Goal: Task Accomplishment & Management: Manage account settings

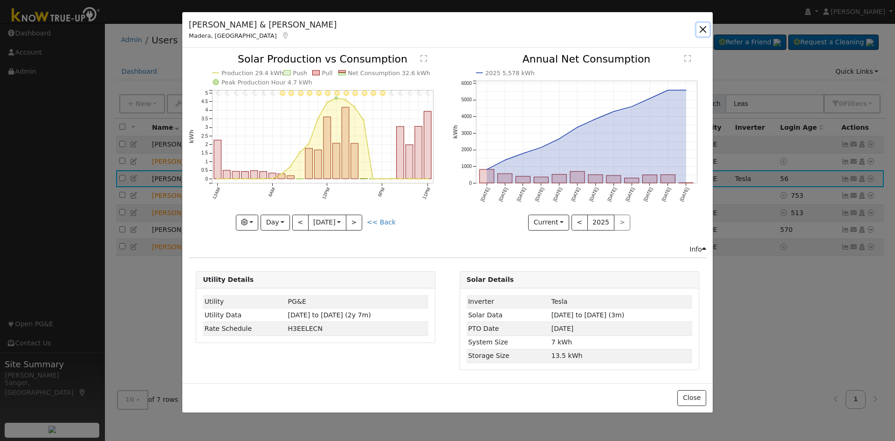
click at [704, 26] on button "button" at bounding box center [702, 29] width 13 height 13
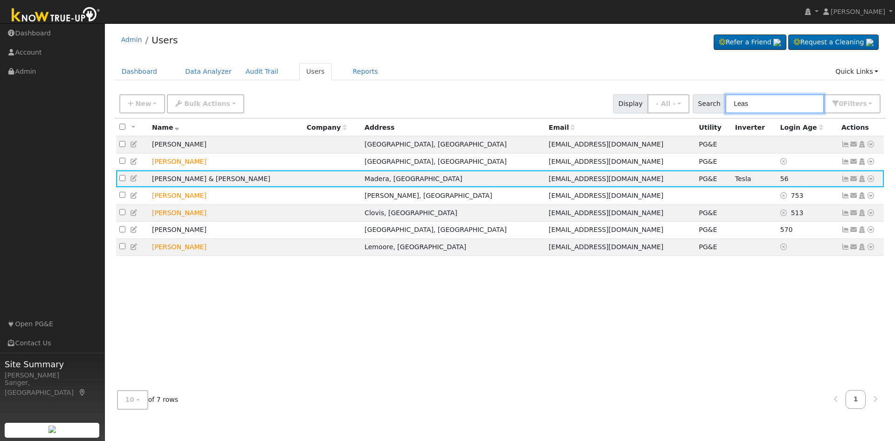
click at [768, 109] on input "Leas" at bounding box center [774, 103] width 99 height 19
drag, startPoint x: 765, startPoint y: 105, endPoint x: 726, endPoint y: 106, distance: 39.6
click at [726, 106] on div "Search Leas 0 Filter s My accounts Role Show - All - Show Leads Admin Billing A…" at bounding box center [787, 103] width 188 height 19
paste input "[PERSON_NAME]"
type input "[PERSON_NAME]"
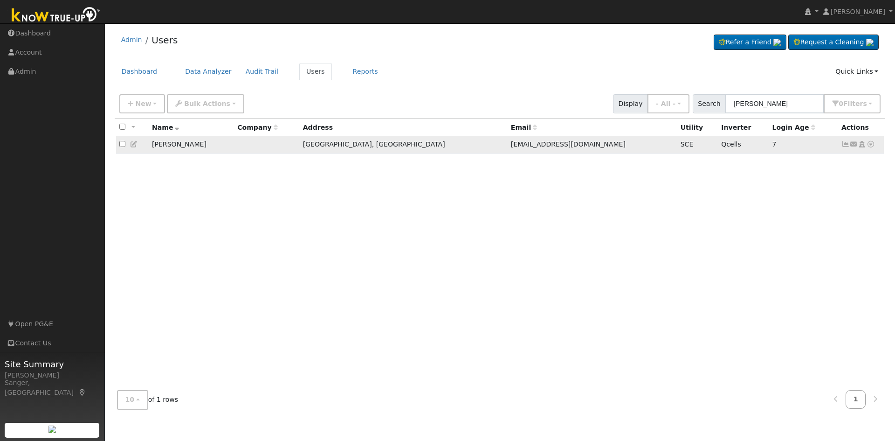
click at [847, 147] on icon at bounding box center [845, 144] width 8 height 7
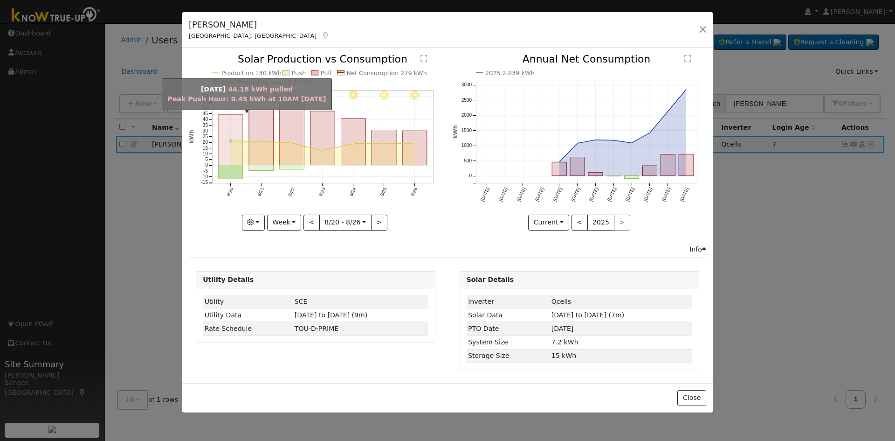
click at [234, 145] on rect "onclick=""" at bounding box center [230, 140] width 25 height 50
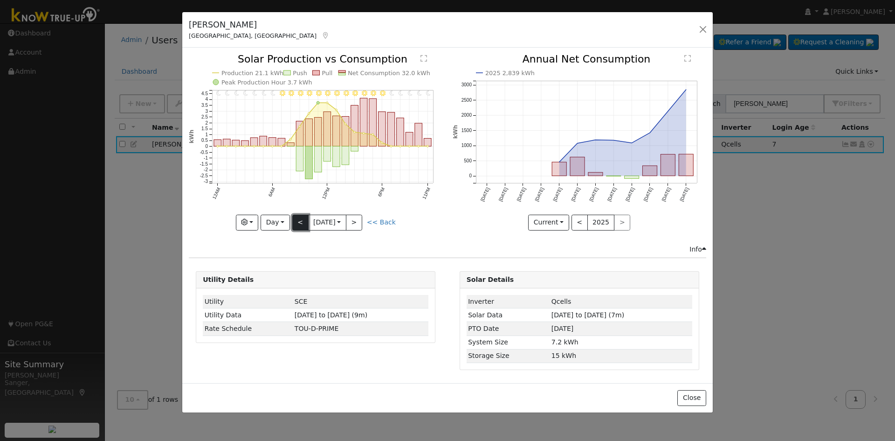
click at [296, 221] on button "<" at bounding box center [300, 222] width 16 height 16
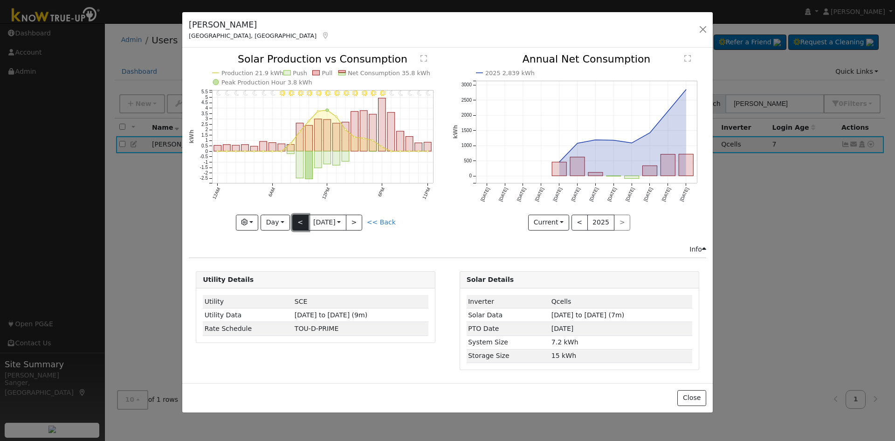
click at [296, 223] on button "<" at bounding box center [300, 222] width 16 height 16
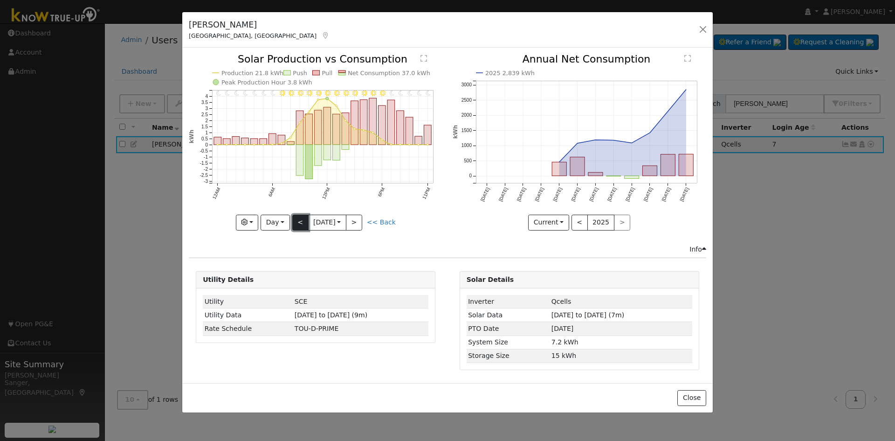
click at [296, 223] on button "<" at bounding box center [300, 222] width 16 height 16
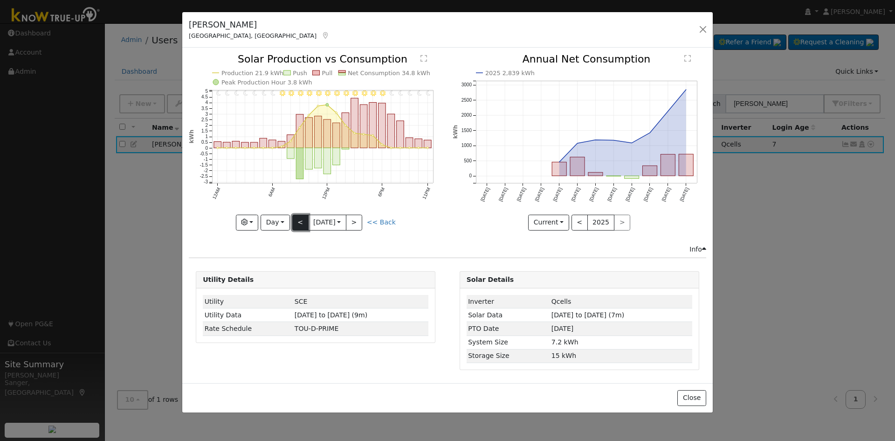
click at [296, 223] on button "<" at bounding box center [300, 222] width 16 height 16
click at [374, 222] on link "<< Back" at bounding box center [381, 221] width 29 height 7
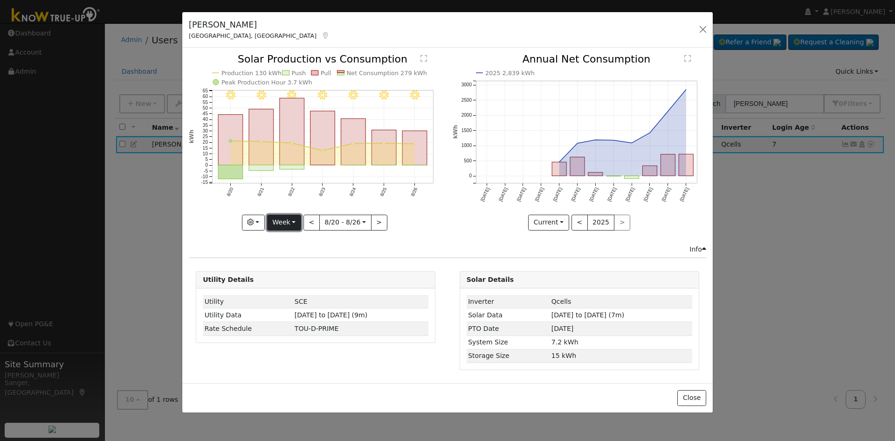
click at [280, 222] on button "Week" at bounding box center [284, 222] width 34 height 16
click at [294, 277] on link "Year" at bounding box center [300, 280] width 65 height 13
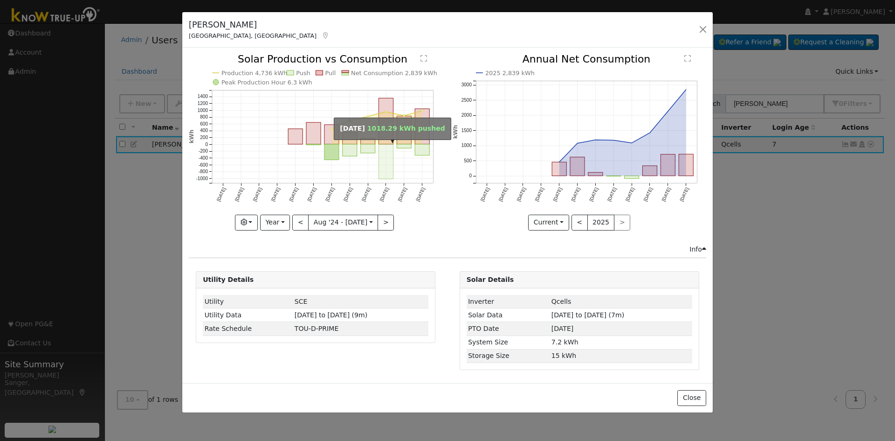
click at [386, 172] on rect "onclick=""" at bounding box center [386, 161] width 14 height 34
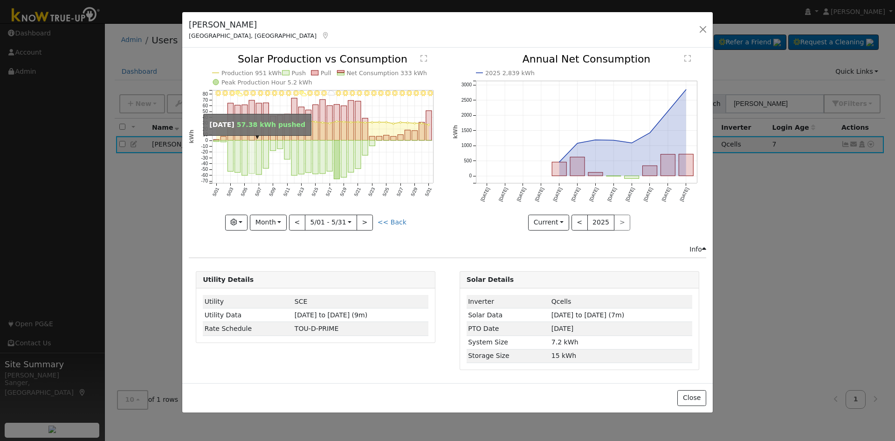
click at [249, 155] on rect "onclick=""" at bounding box center [252, 156] width 6 height 33
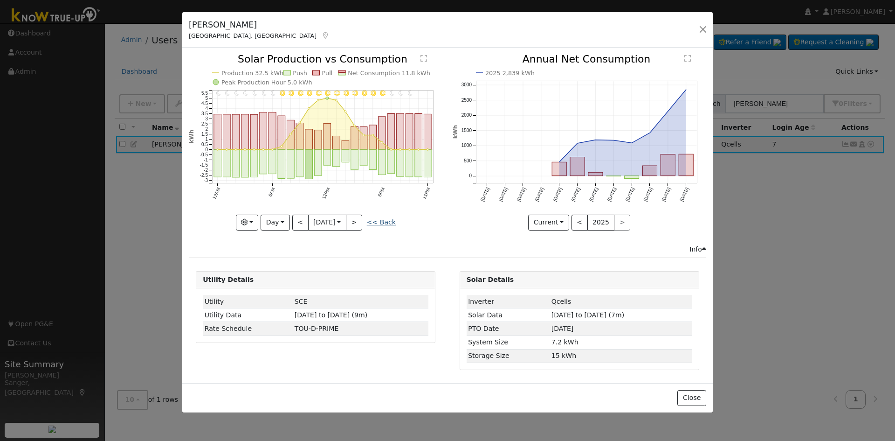
click at [385, 221] on link "<< Back" at bounding box center [381, 221] width 29 height 7
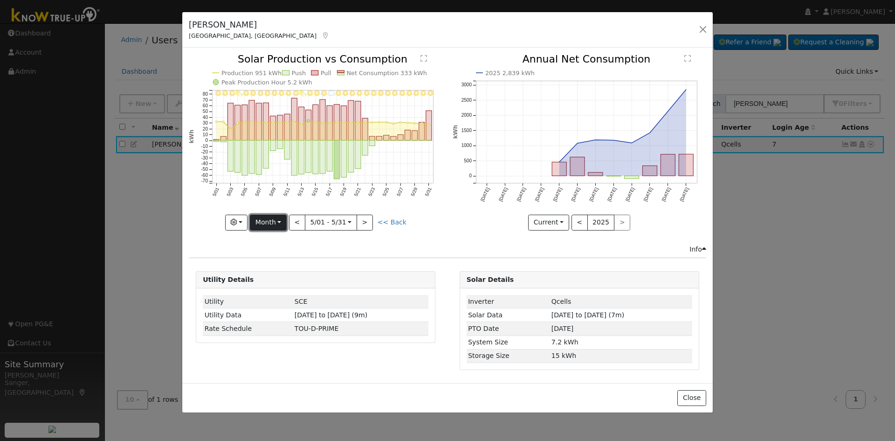
click at [262, 228] on button "Month" at bounding box center [268, 222] width 37 height 16
click at [270, 283] on link "Year" at bounding box center [282, 280] width 65 height 13
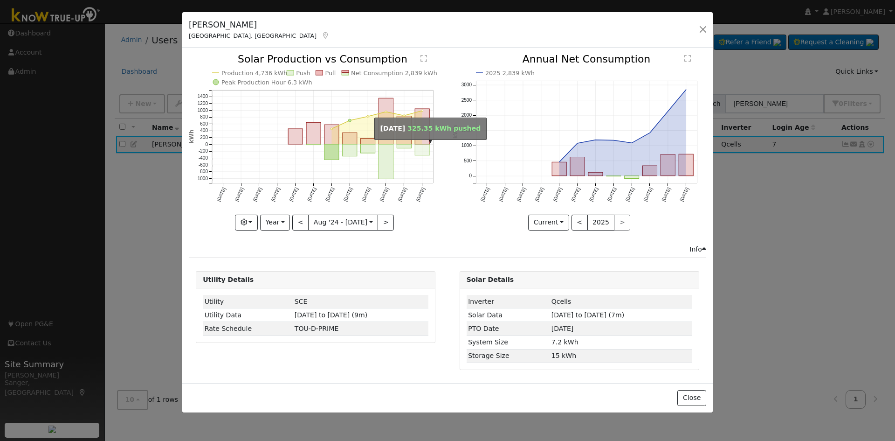
click at [419, 146] on rect "onclick=""" at bounding box center [422, 149] width 14 height 11
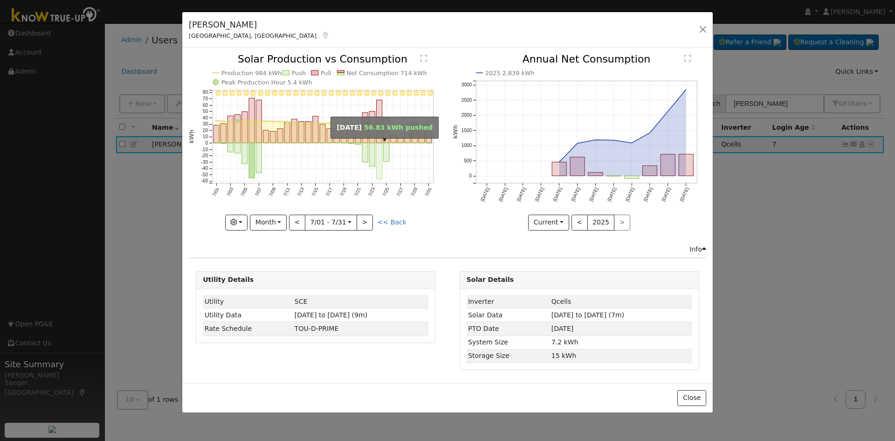
click at [380, 165] on rect "onclick=""" at bounding box center [380, 161] width 6 height 36
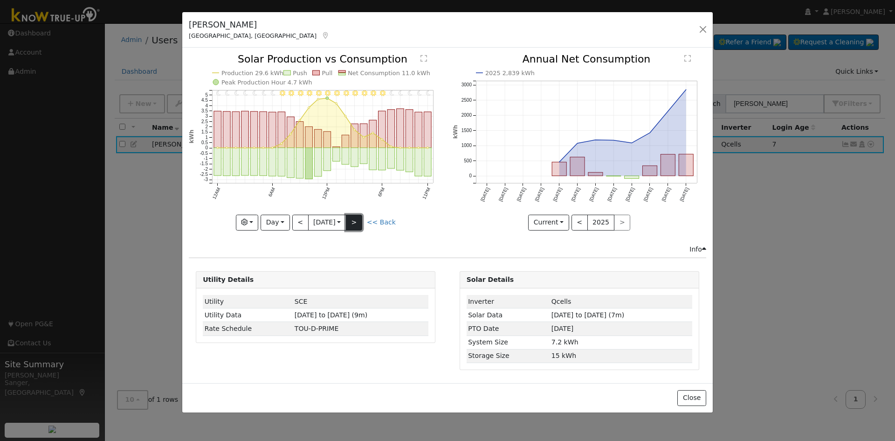
click at [360, 219] on button ">" at bounding box center [354, 222] width 16 height 16
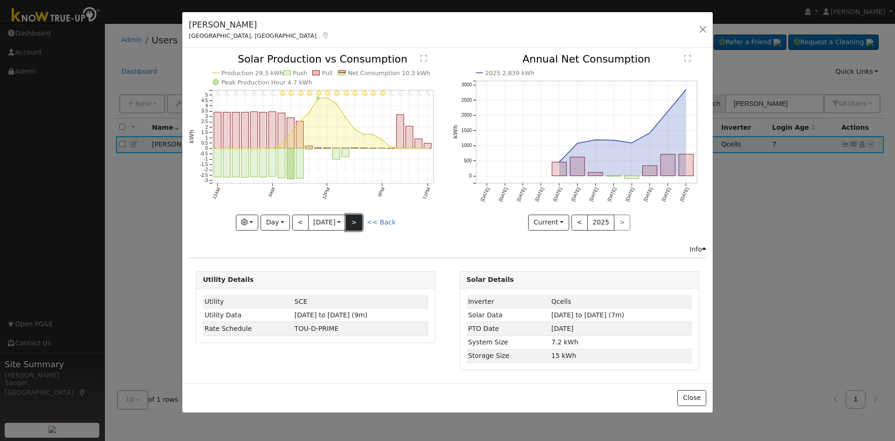
click at [360, 219] on button ">" at bounding box center [354, 222] width 16 height 16
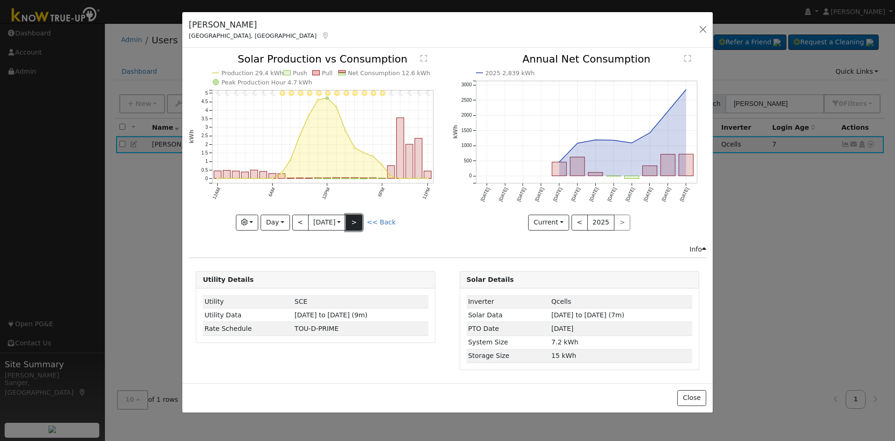
click at [360, 219] on button ">" at bounding box center [354, 222] width 16 height 16
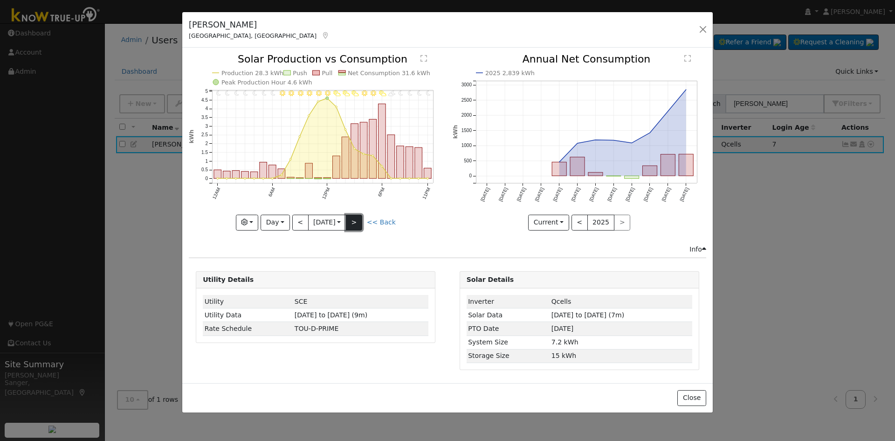
click at [360, 219] on button ">" at bounding box center [354, 222] width 16 height 16
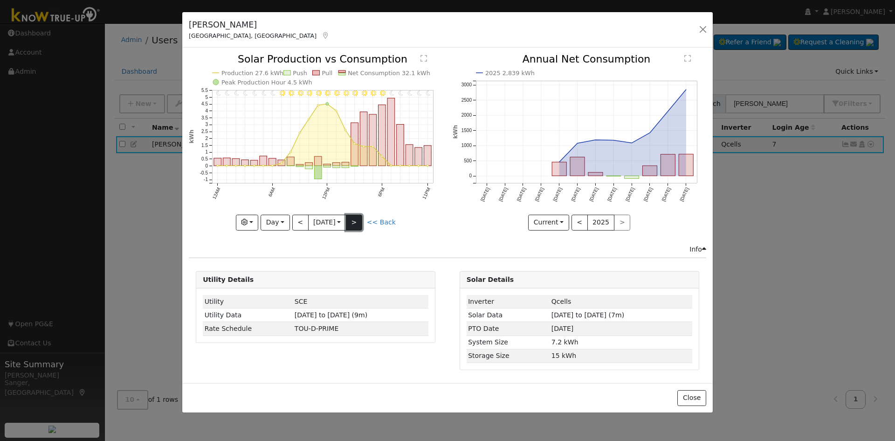
click at [360, 219] on button ">" at bounding box center [354, 222] width 16 height 16
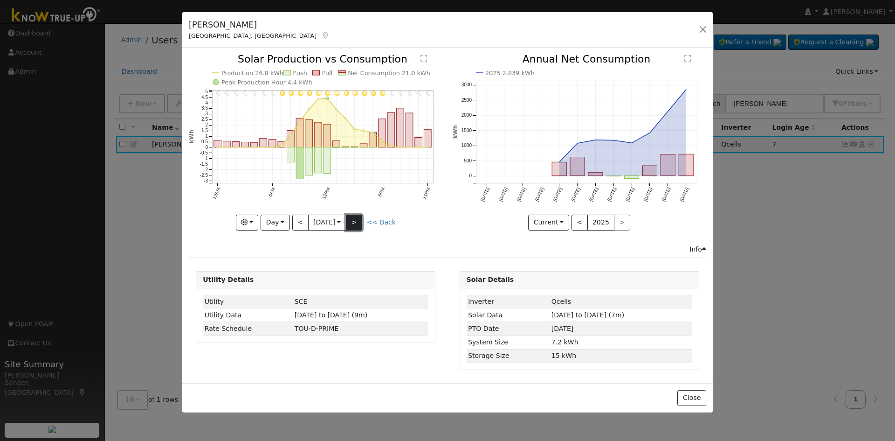
click at [360, 219] on button ">" at bounding box center [354, 222] width 16 height 16
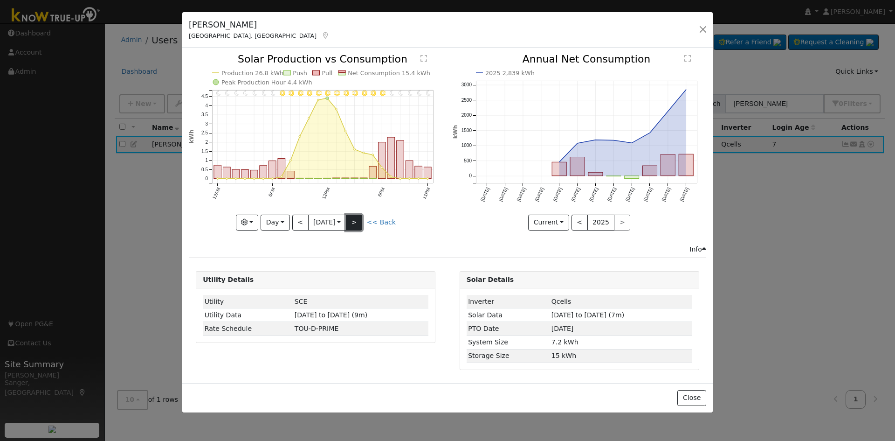
click at [360, 219] on button ">" at bounding box center [354, 222] width 16 height 16
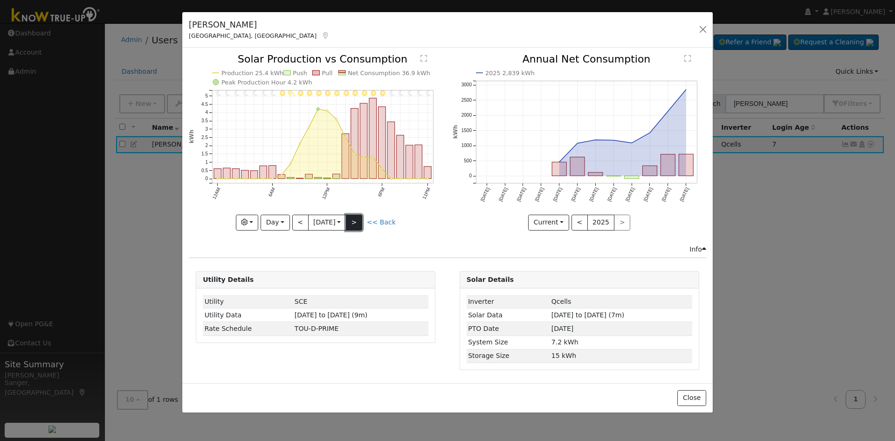
click at [360, 219] on button ">" at bounding box center [354, 222] width 16 height 16
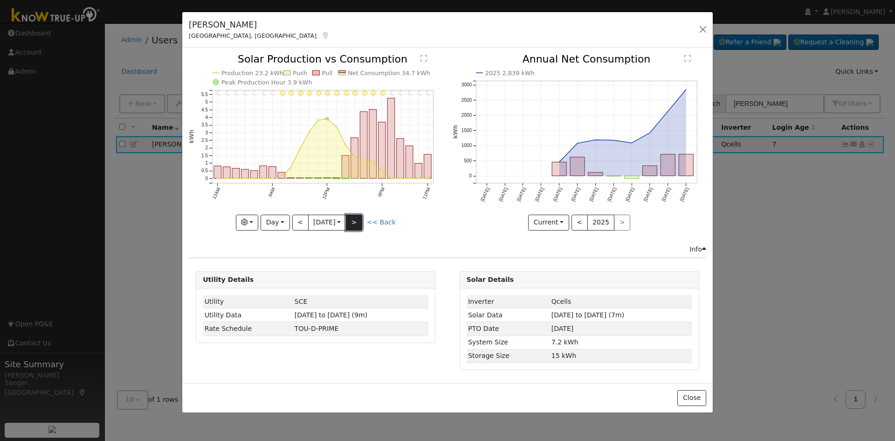
click at [360, 219] on button ">" at bounding box center [354, 222] width 16 height 16
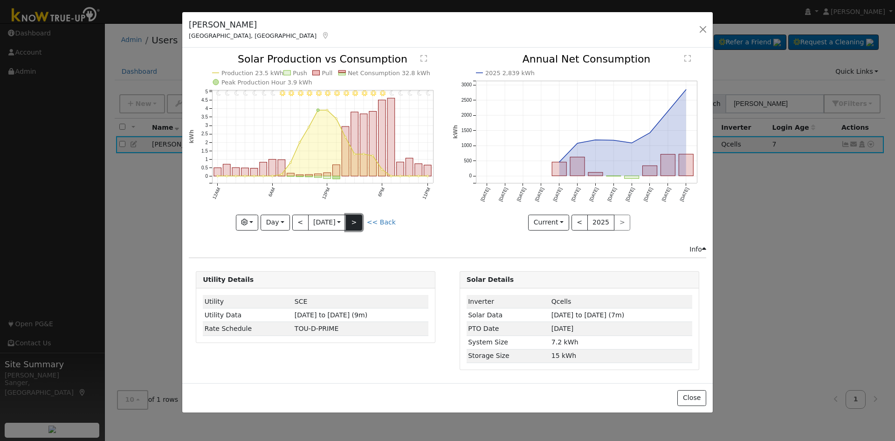
click at [360, 219] on button ">" at bounding box center [354, 222] width 16 height 16
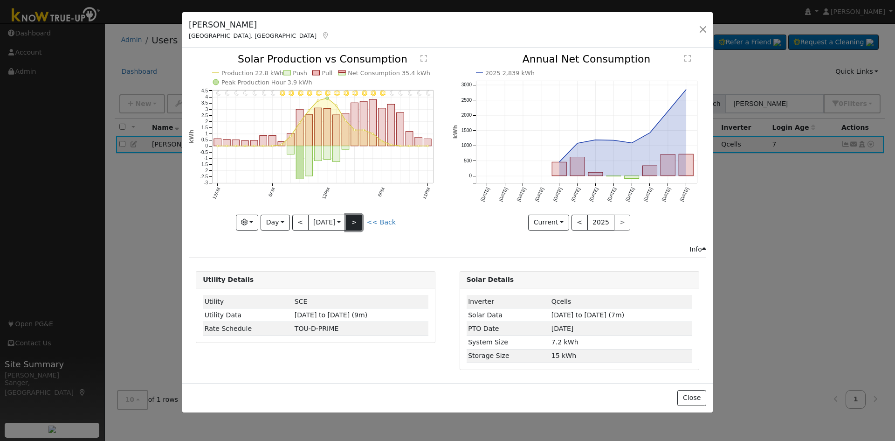
click at [358, 223] on button ">" at bounding box center [354, 222] width 16 height 16
click at [358, 225] on button ">" at bounding box center [354, 222] width 16 height 16
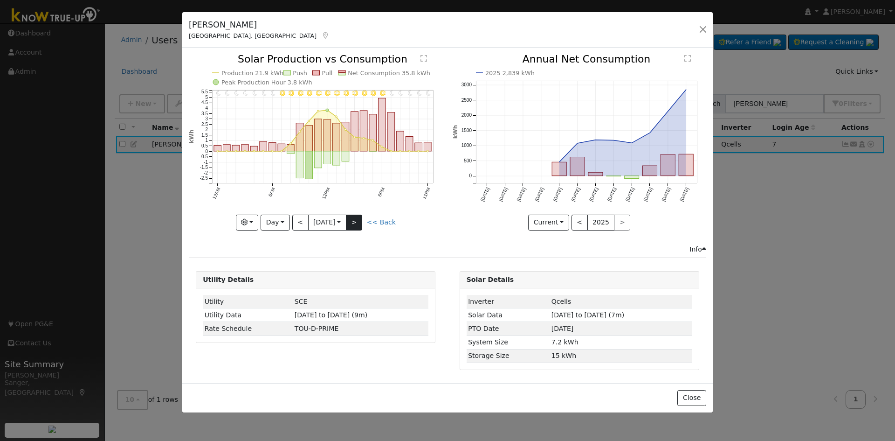
click at [358, 225] on div "11PM - Clear 10PM - Clear 9PM - Clear 8PM - Clear 7PM - Clear 6PM - Clear 5PM -…" at bounding box center [316, 142] width 254 height 176
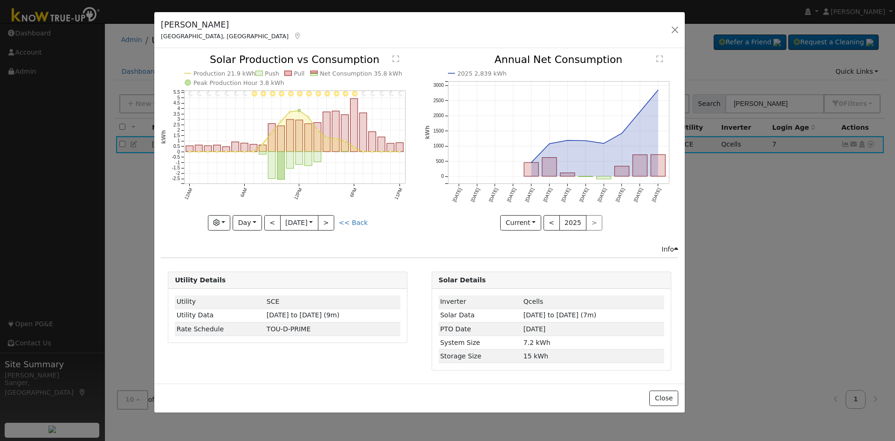
drag, startPoint x: 219, startPoint y: 25, endPoint x: 191, endPoint y: 25, distance: 28.0
click at [191, 25] on h5 "[PERSON_NAME]" at bounding box center [231, 25] width 141 height 12
click at [267, 222] on button "<" at bounding box center [272, 223] width 16 height 16
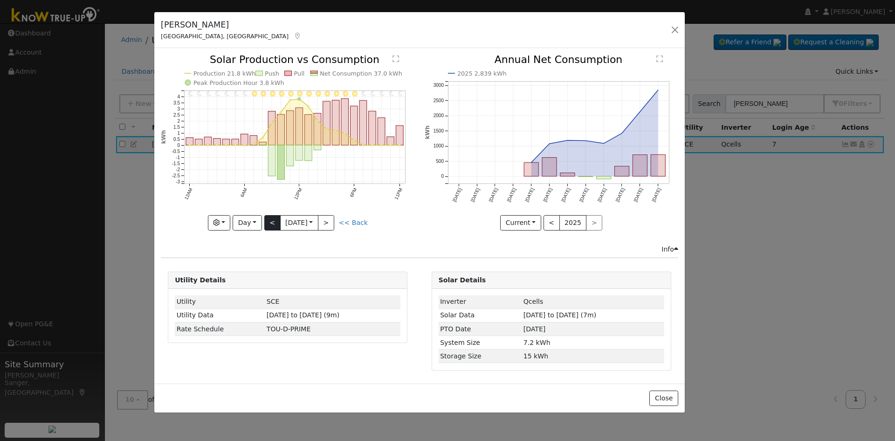
click at [267, 222] on div at bounding box center [288, 143] width 254 height 176
click at [267, 222] on button "<" at bounding box center [272, 223] width 16 height 16
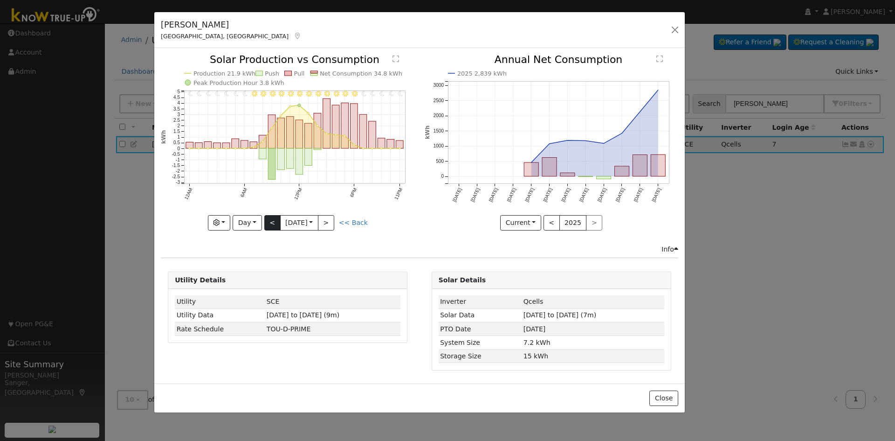
click at [267, 222] on div "11PM - Clear 10PM - Clear 9PM - Clear 8PM - Clear 7PM - Clear 6PM - Clear 5PM -…" at bounding box center [288, 143] width 254 height 176
click at [267, 222] on button "<" at bounding box center [272, 223] width 16 height 16
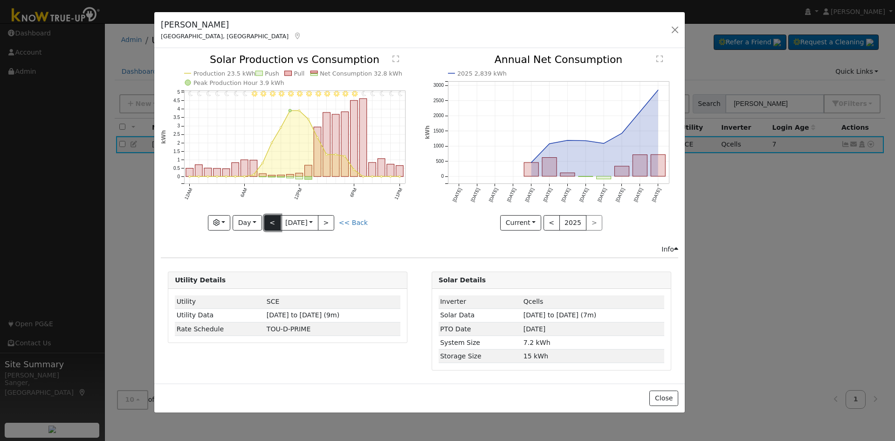
click at [267, 222] on button "<" at bounding box center [272, 223] width 16 height 16
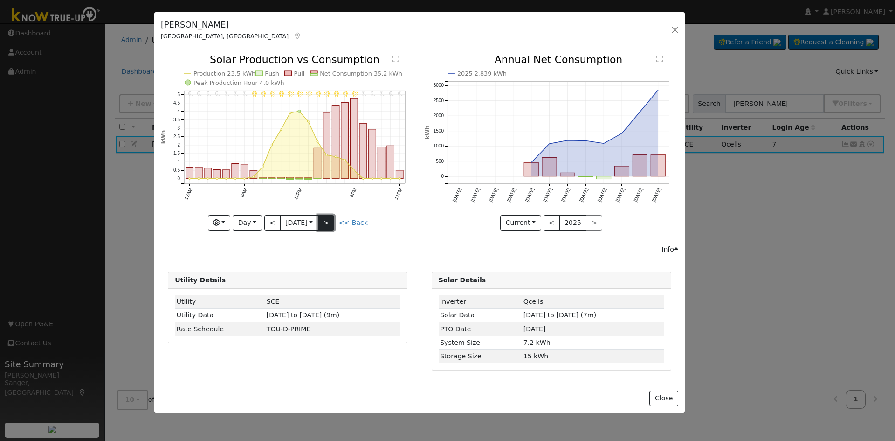
click at [328, 220] on button ">" at bounding box center [326, 223] width 16 height 16
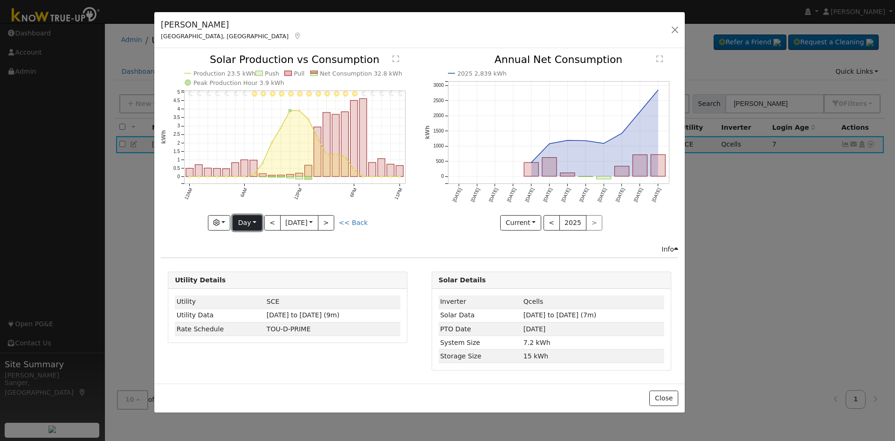
click at [251, 222] on button "Day" at bounding box center [247, 223] width 29 height 16
click at [253, 257] on link "Week" at bounding box center [265, 254] width 65 height 13
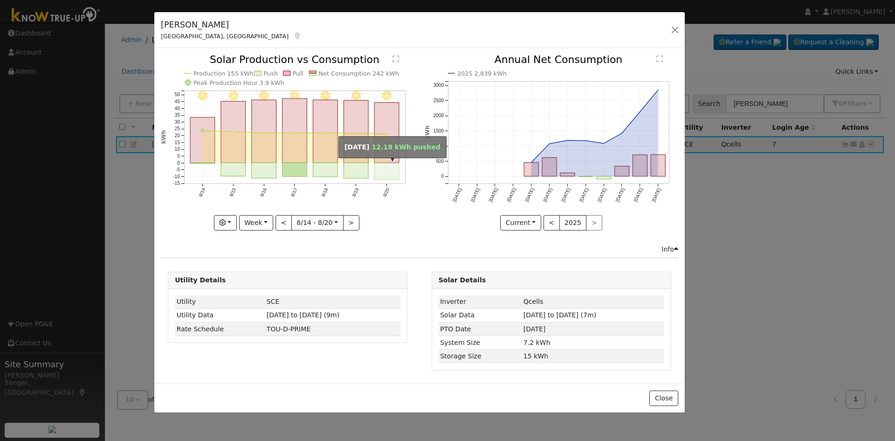
click at [389, 167] on rect "onclick=""" at bounding box center [387, 171] width 25 height 17
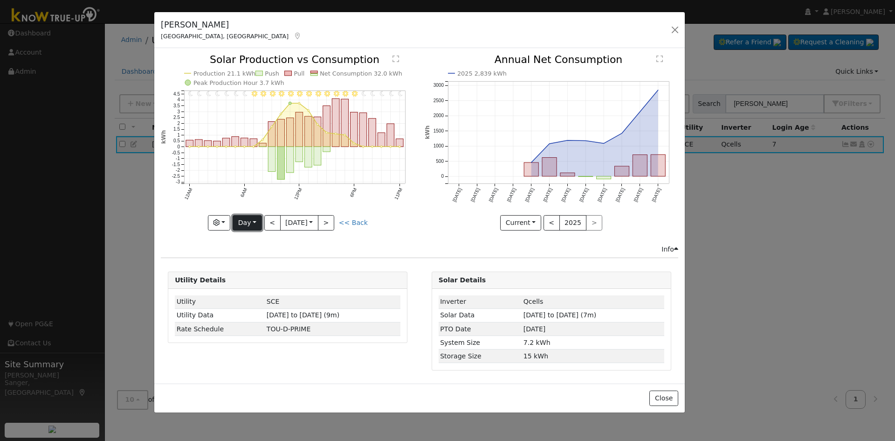
click at [243, 221] on button "Day" at bounding box center [247, 223] width 29 height 16
click at [256, 253] on link "Week" at bounding box center [265, 254] width 65 height 13
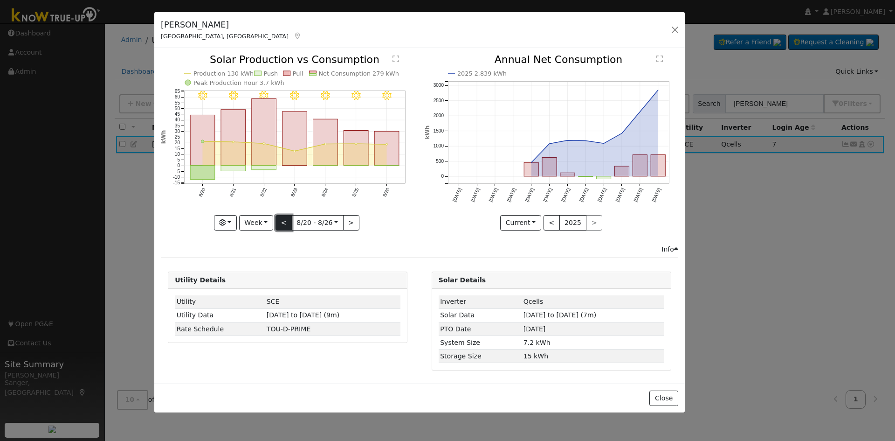
click at [282, 222] on button "<" at bounding box center [284, 223] width 16 height 16
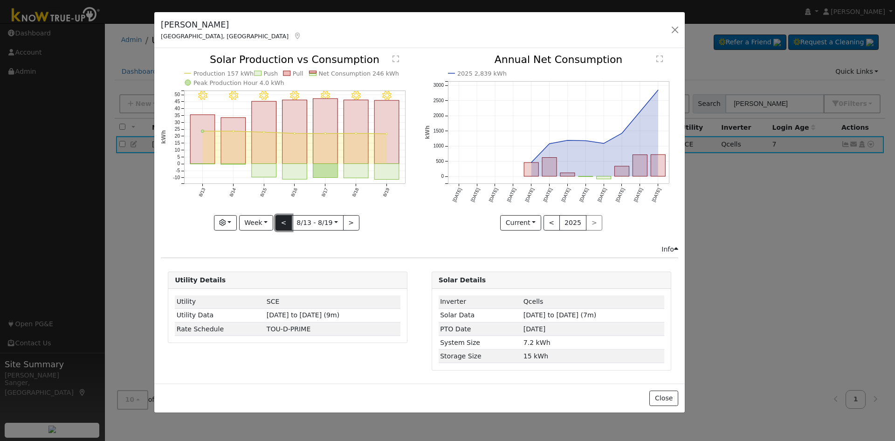
click at [281, 221] on button "<" at bounding box center [284, 223] width 16 height 16
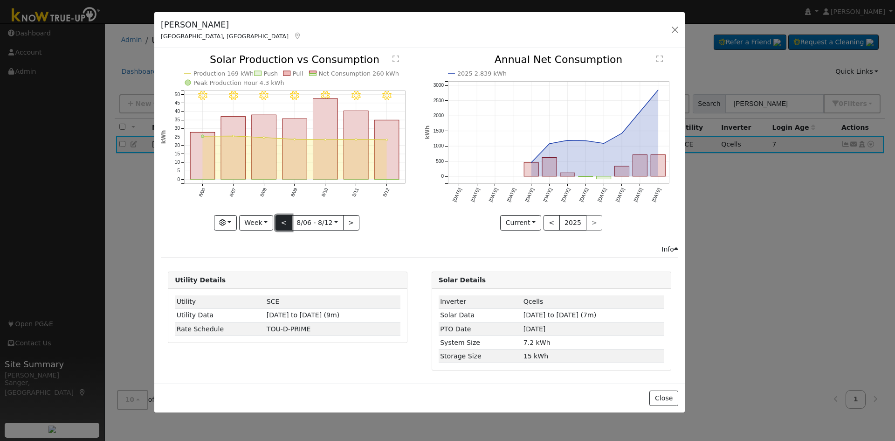
click at [281, 221] on button "<" at bounding box center [284, 223] width 16 height 16
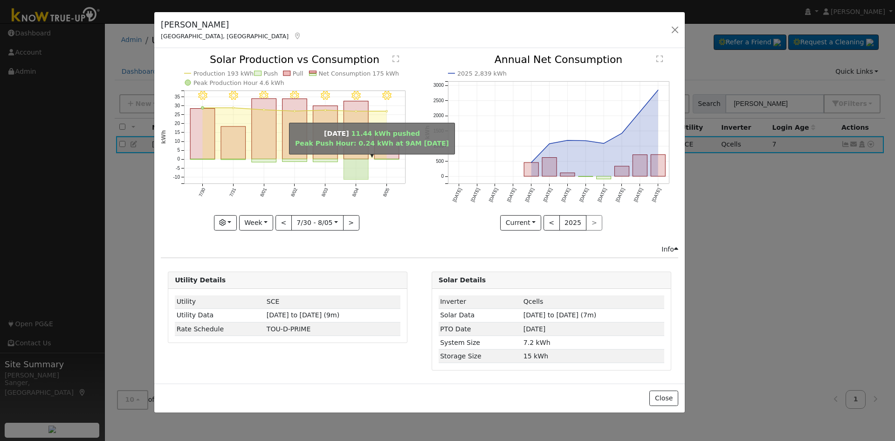
click at [359, 161] on rect "onclick=""" at bounding box center [356, 169] width 25 height 21
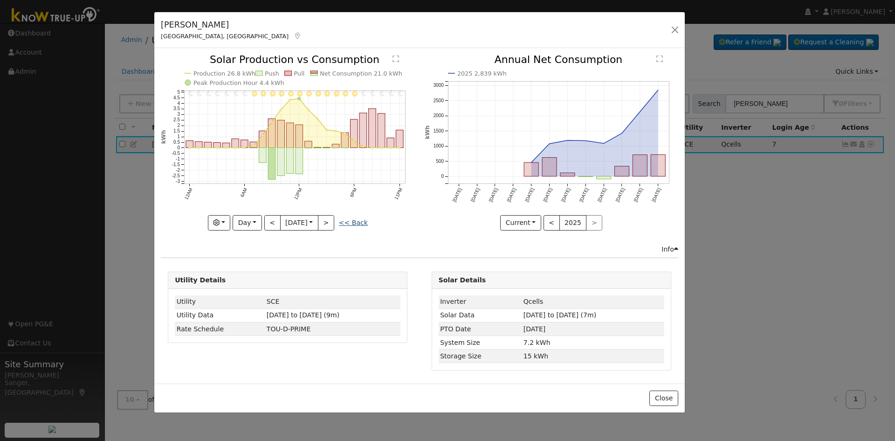
click at [348, 219] on link "<< Back" at bounding box center [353, 222] width 29 height 7
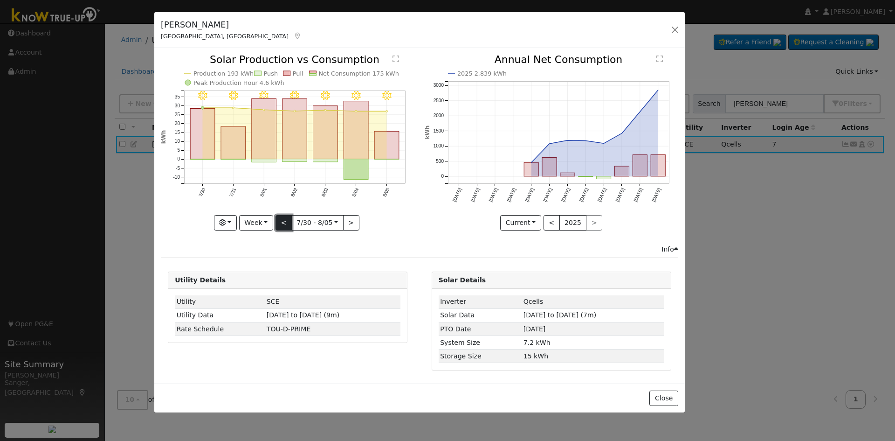
click at [283, 219] on button "<" at bounding box center [284, 223] width 16 height 16
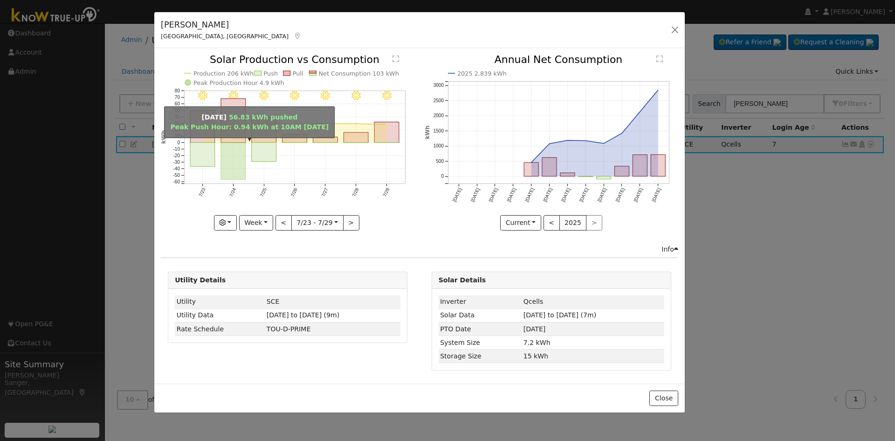
click at [237, 175] on rect "onclick=""" at bounding box center [233, 161] width 25 height 37
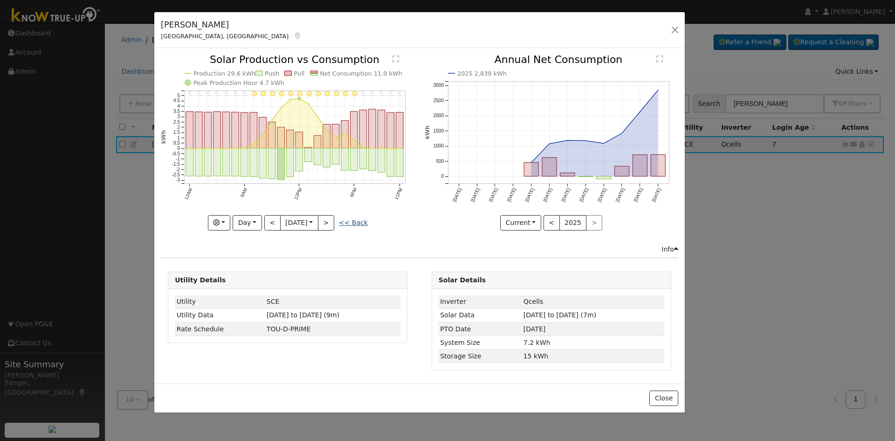
click at [351, 220] on link "<< Back" at bounding box center [353, 222] width 29 height 7
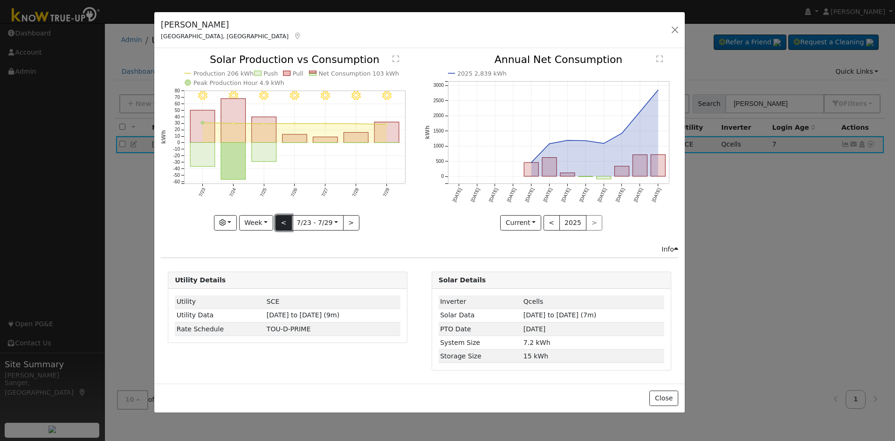
click at [281, 225] on button "<" at bounding box center [284, 223] width 16 height 16
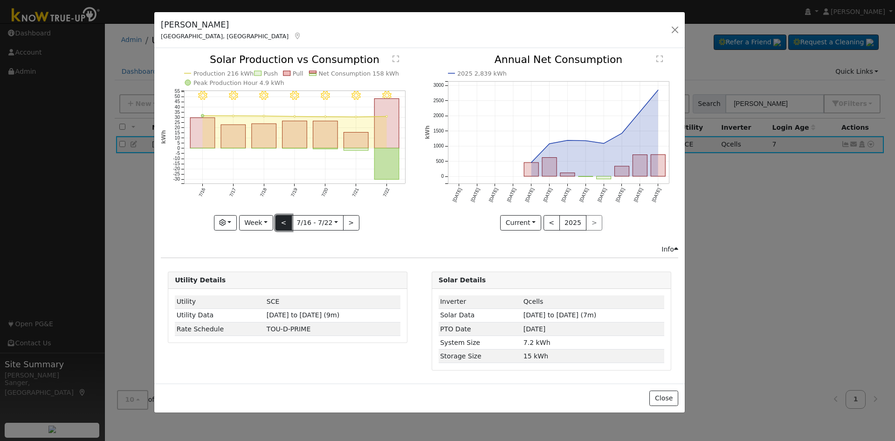
click at [281, 225] on button "<" at bounding box center [284, 223] width 16 height 16
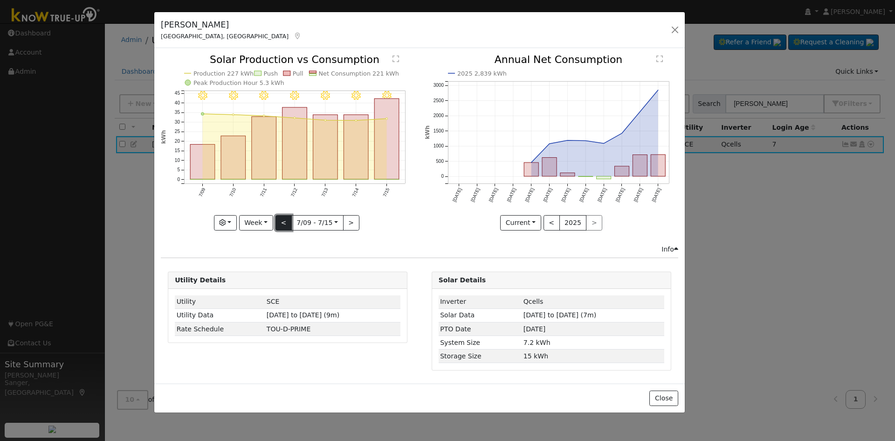
click at [281, 225] on button "<" at bounding box center [284, 223] width 16 height 16
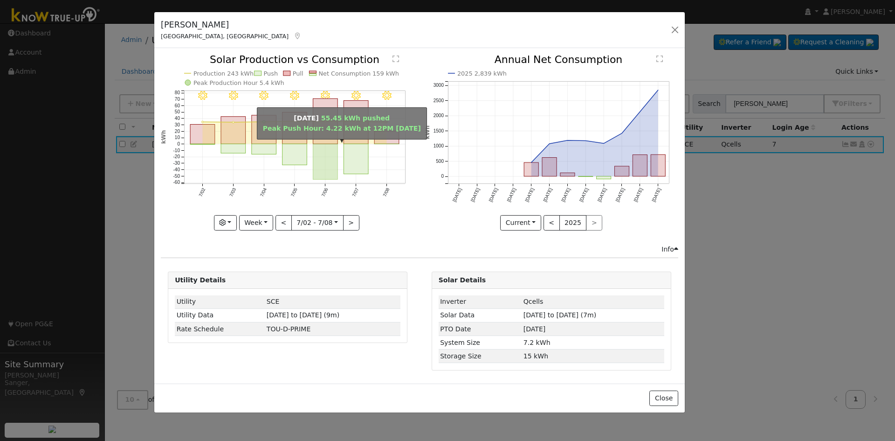
click at [324, 172] on rect "onclick=""" at bounding box center [325, 161] width 25 height 35
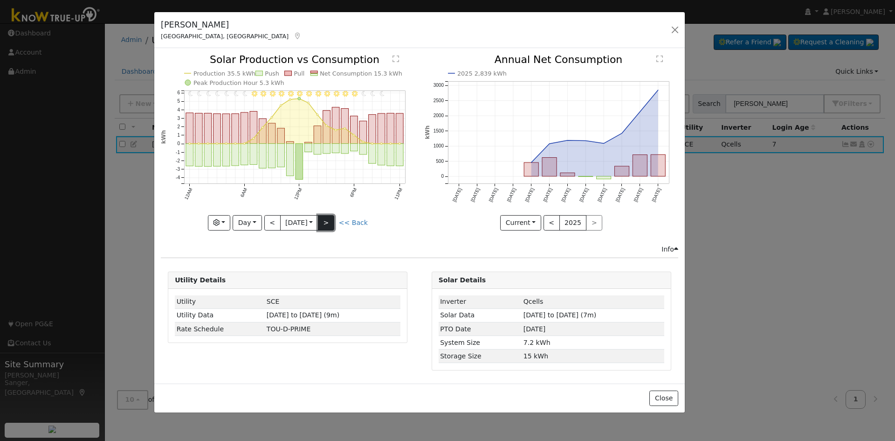
click at [330, 216] on button ">" at bounding box center [326, 223] width 16 height 16
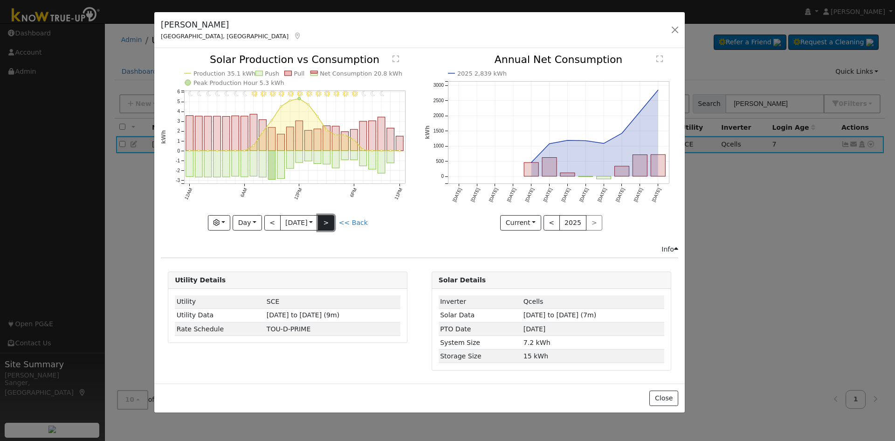
click at [330, 216] on button ">" at bounding box center [326, 223] width 16 height 16
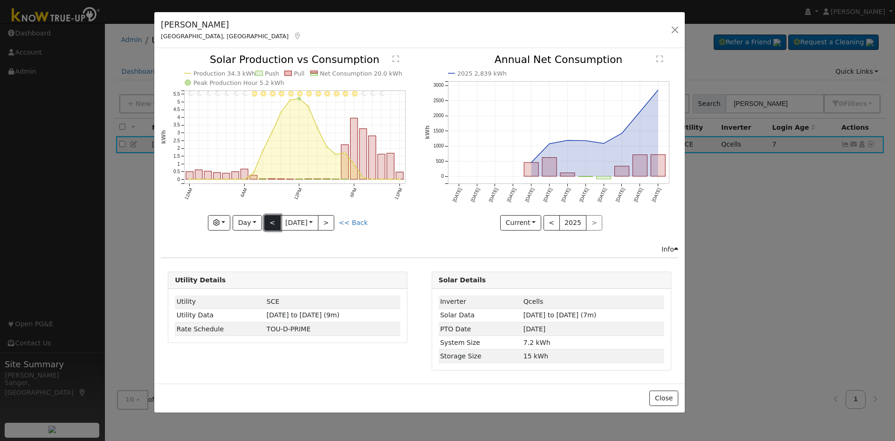
click at [270, 224] on button "<" at bounding box center [272, 223] width 16 height 16
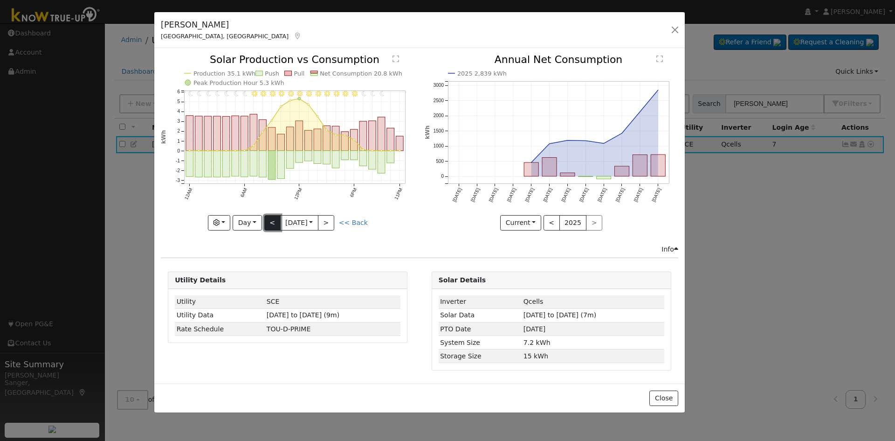
click at [270, 224] on button "<" at bounding box center [272, 223] width 16 height 16
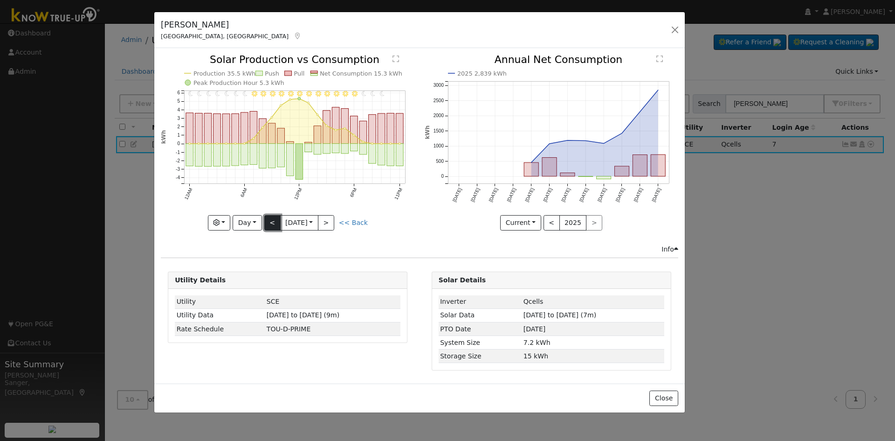
click at [270, 224] on button "<" at bounding box center [272, 223] width 16 height 16
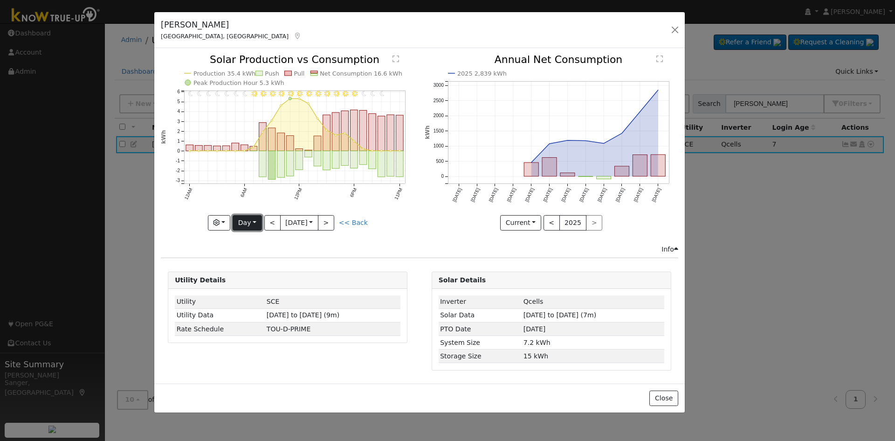
drag, startPoint x: 248, startPoint y: 220, endPoint x: 246, endPoint y: 228, distance: 8.6
click at [248, 220] on button "Day" at bounding box center [247, 223] width 29 height 16
click at [254, 253] on link "Week" at bounding box center [265, 254] width 65 height 13
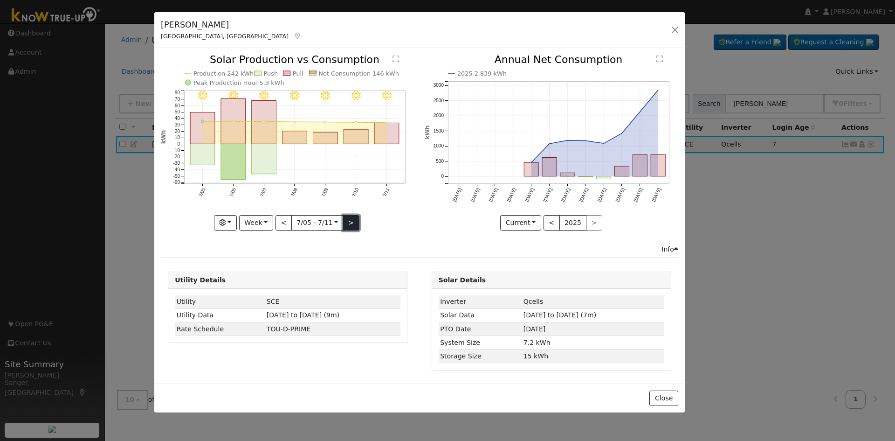
click at [353, 221] on button ">" at bounding box center [351, 223] width 16 height 16
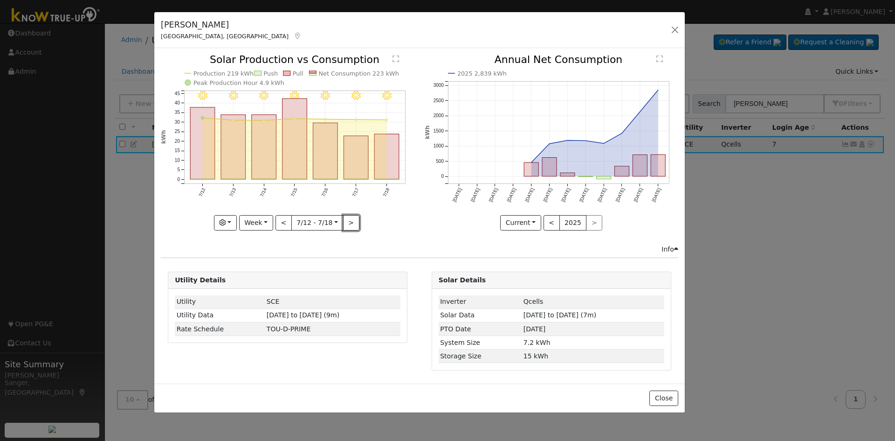
click at [351, 221] on button ">" at bounding box center [351, 223] width 16 height 16
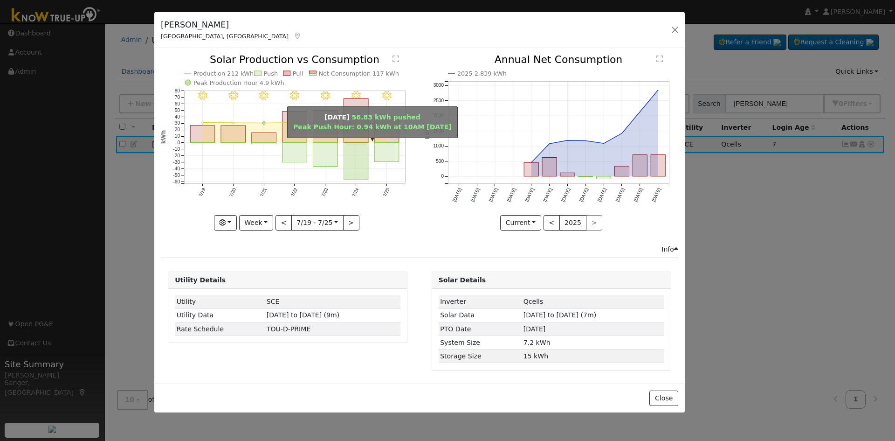
click at [348, 175] on rect "onclick=""" at bounding box center [356, 161] width 25 height 37
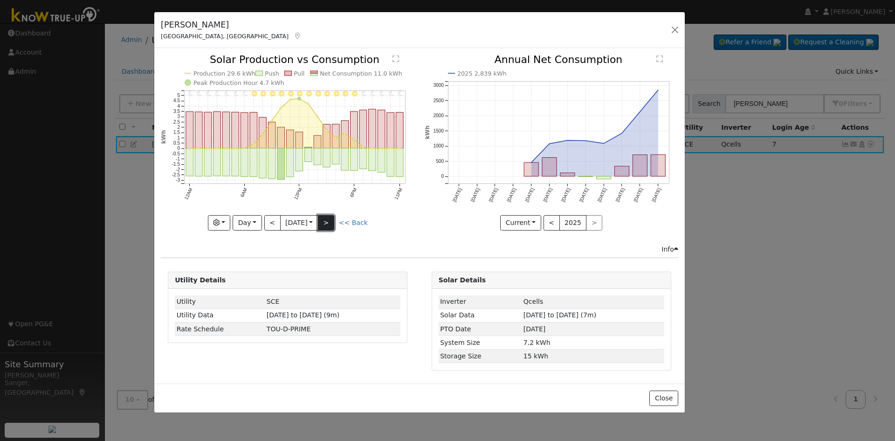
click at [331, 221] on button ">" at bounding box center [326, 223] width 16 height 16
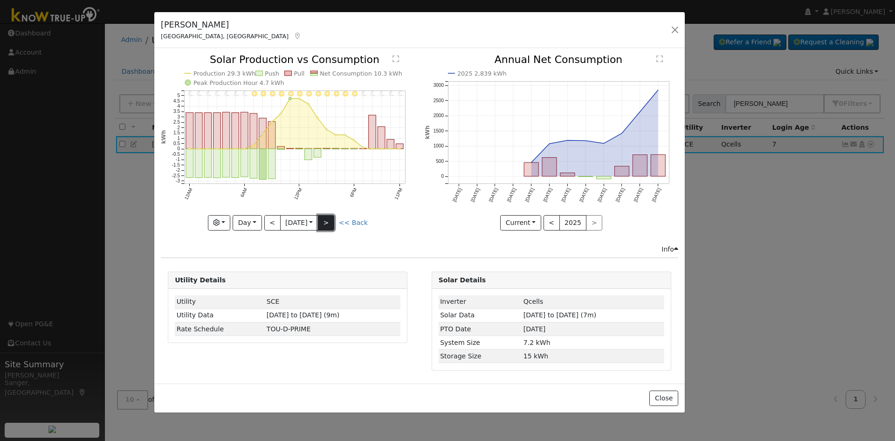
click at [331, 221] on button ">" at bounding box center [326, 223] width 16 height 16
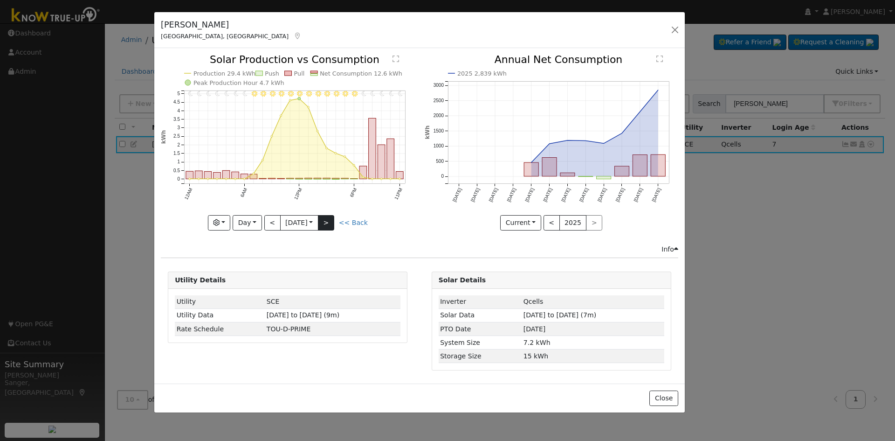
click at [331, 221] on div "11PM - Clear 10PM - Clear 9PM - Clear 8PM - Clear 7PM - Clear 6PM - Clear 5PM -…" at bounding box center [288, 143] width 254 height 176
click at [331, 221] on button ">" at bounding box center [326, 223] width 16 height 16
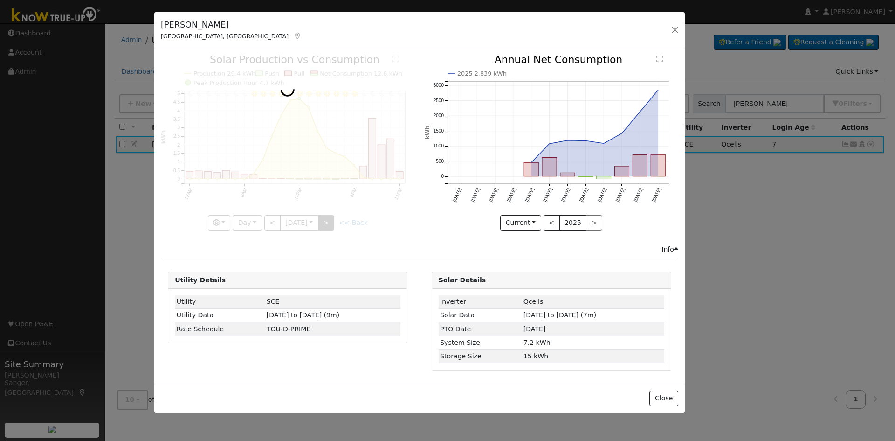
click at [331, 221] on div at bounding box center [288, 143] width 254 height 176
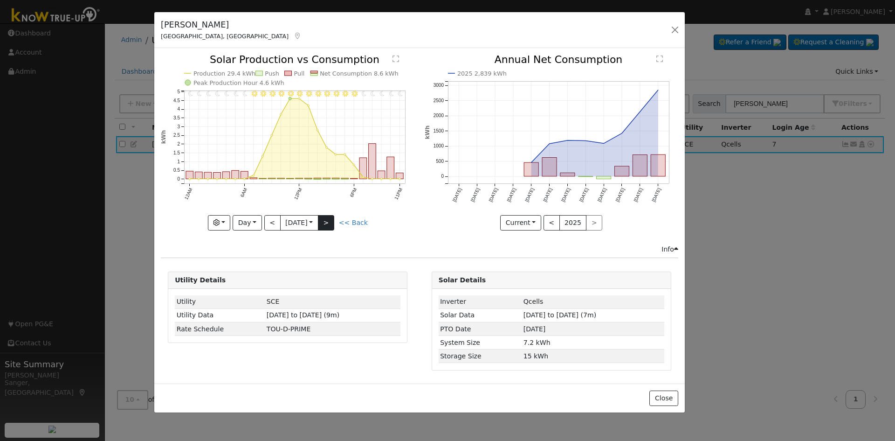
click at [331, 221] on div "11PM - Clear 10PM - Clear 9PM - Clear 8PM - Clear 7PM - Clear 6PM - Clear 5PM -…" at bounding box center [288, 143] width 254 height 176
click at [331, 221] on button ">" at bounding box center [326, 223] width 16 height 16
click at [331, 221] on div at bounding box center [288, 143] width 254 height 176
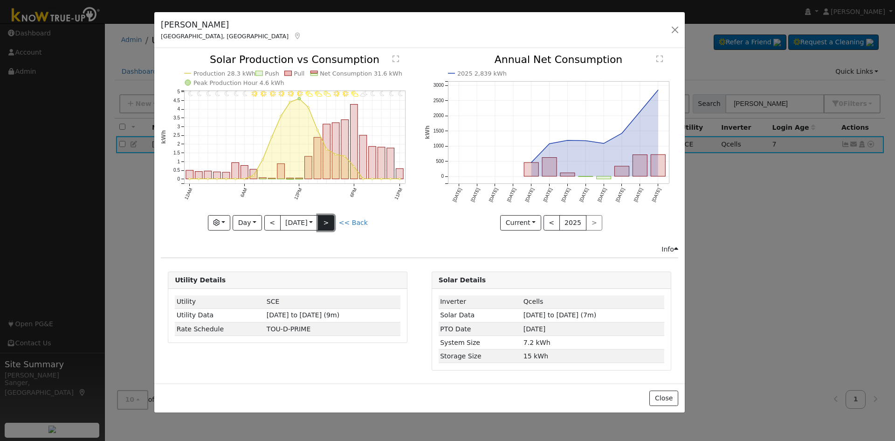
click at [331, 221] on button ">" at bounding box center [326, 223] width 16 height 16
click at [331, 221] on div at bounding box center [288, 143] width 254 height 176
click at [331, 221] on button ">" at bounding box center [326, 223] width 16 height 16
click at [0, 0] on div at bounding box center [0, 0] width 0 height 0
click at [331, 221] on div at bounding box center [288, 143] width 254 height 176
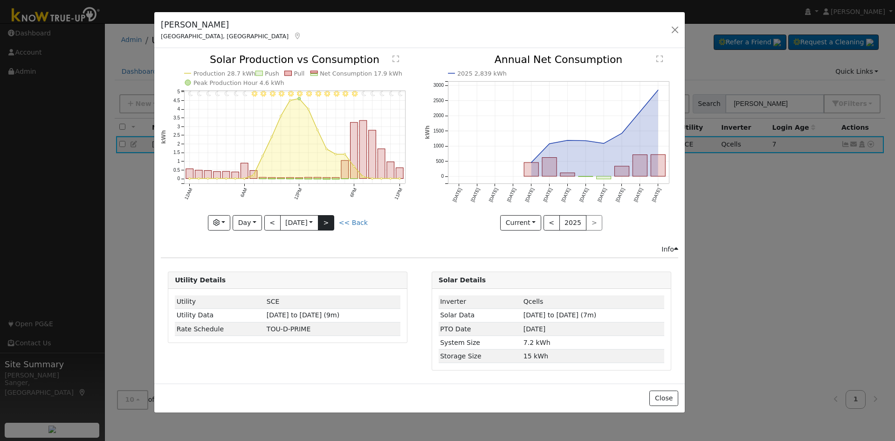
click at [331, 221] on div "11PM - Clear 10PM - Clear 9PM - Clear 8PM - Clear 7PM - Clear 6PM - Clear 5PM -…" at bounding box center [288, 143] width 254 height 176
click at [331, 221] on button ">" at bounding box center [326, 223] width 16 height 16
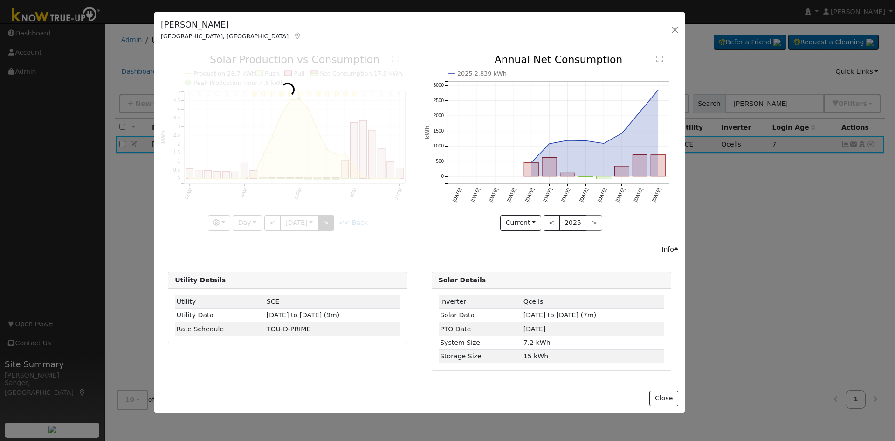
click at [331, 221] on div at bounding box center [288, 143] width 254 height 176
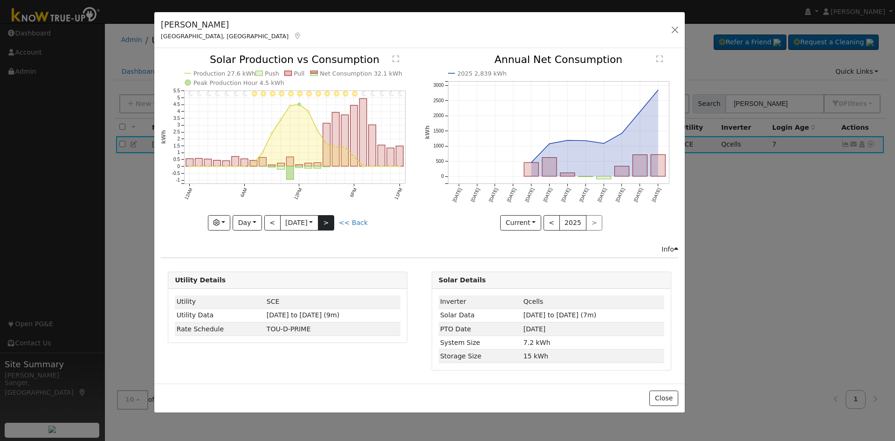
click at [331, 221] on div at bounding box center [288, 143] width 254 height 176
click at [331, 221] on button ">" at bounding box center [326, 223] width 16 height 16
click at [0, 0] on div at bounding box center [0, 0] width 0 height 0
click at [331, 221] on button ">" at bounding box center [326, 223] width 16 height 16
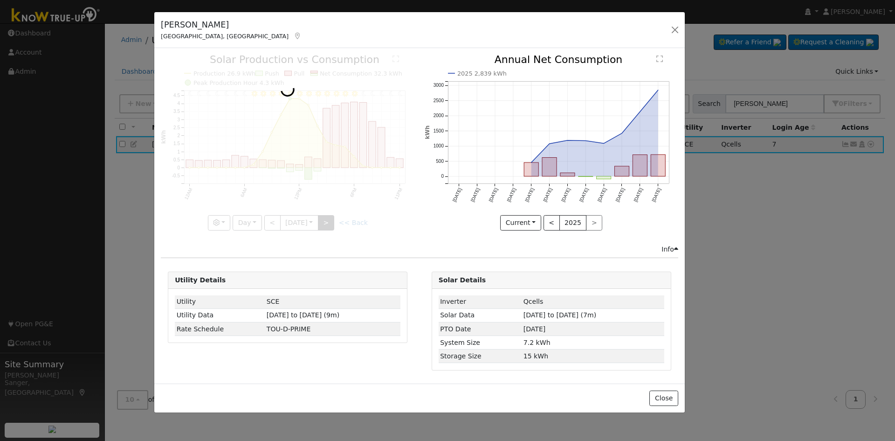
click at [331, 221] on div at bounding box center [288, 143] width 254 height 176
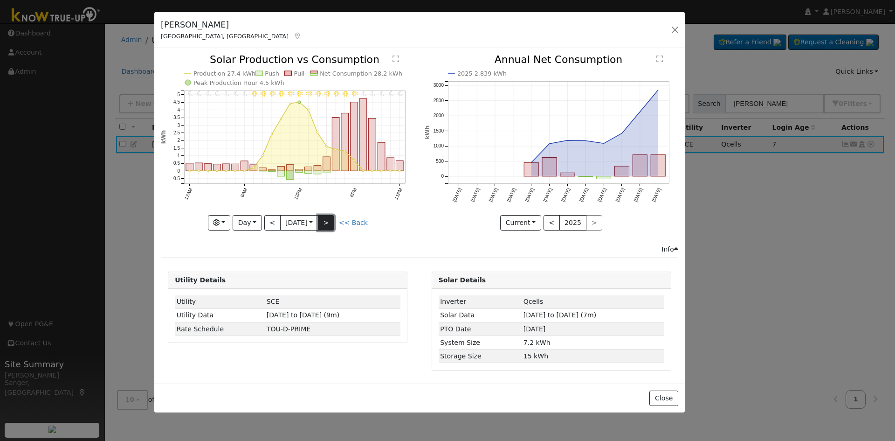
click at [331, 221] on button ">" at bounding box center [326, 223] width 16 height 16
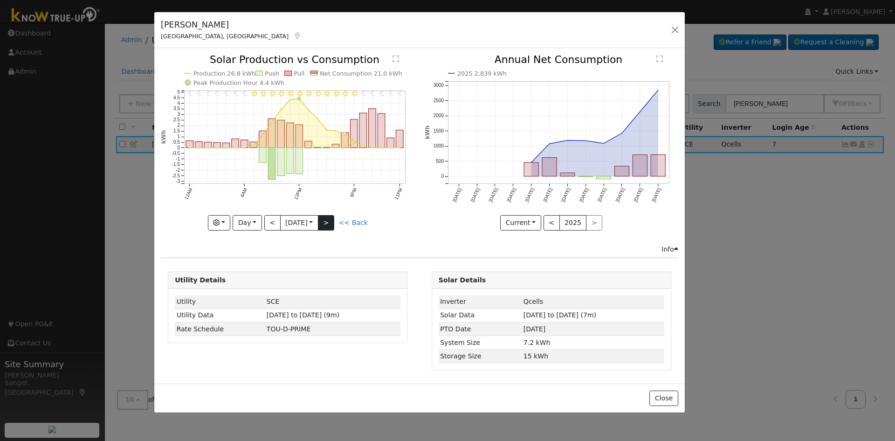
click at [331, 221] on div at bounding box center [288, 143] width 254 height 176
click at [331, 221] on button ">" at bounding box center [326, 223] width 16 height 16
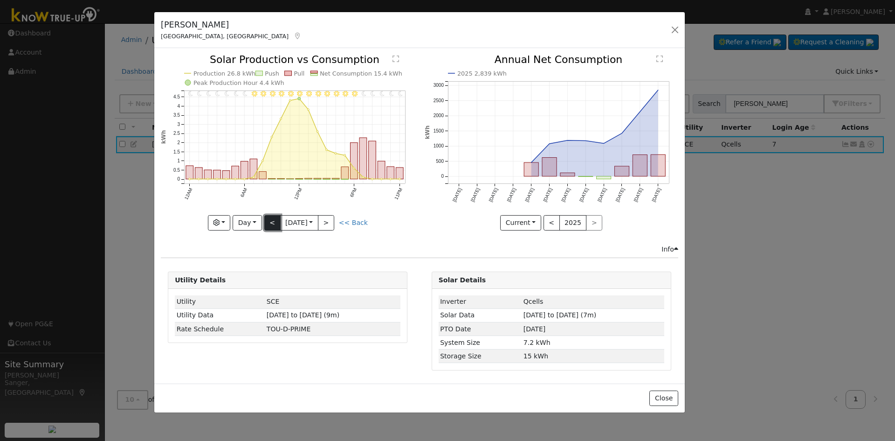
click at [273, 224] on button "<" at bounding box center [272, 223] width 16 height 16
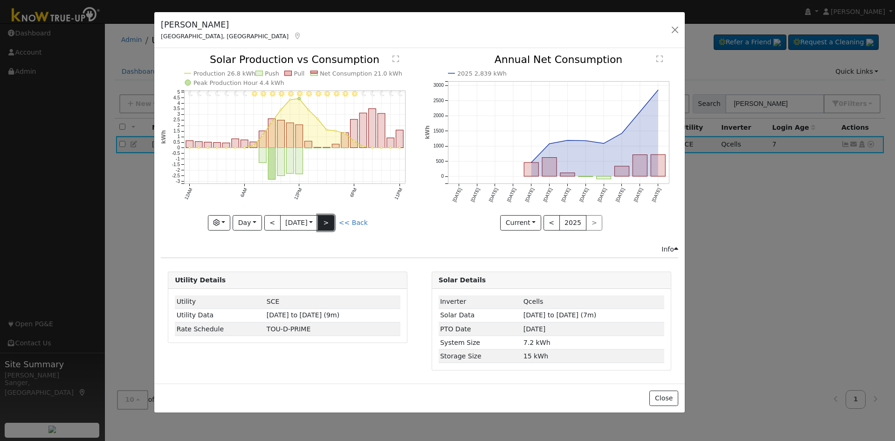
click at [332, 222] on button ">" at bounding box center [326, 223] width 16 height 16
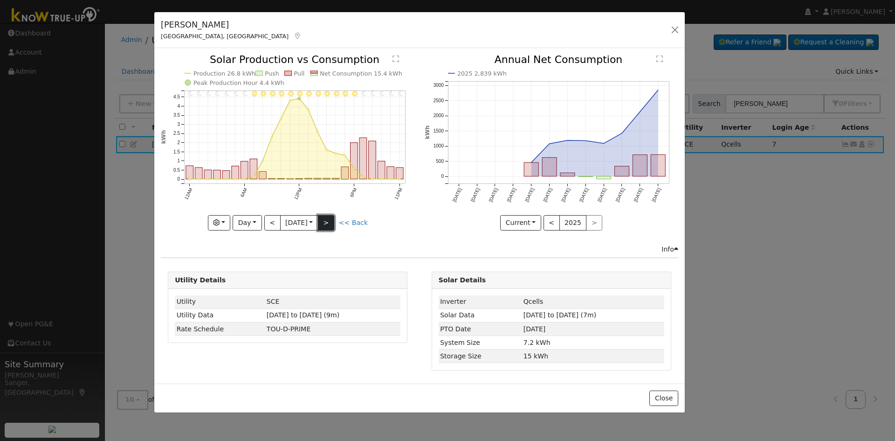
click at [332, 222] on button ">" at bounding box center [326, 223] width 16 height 16
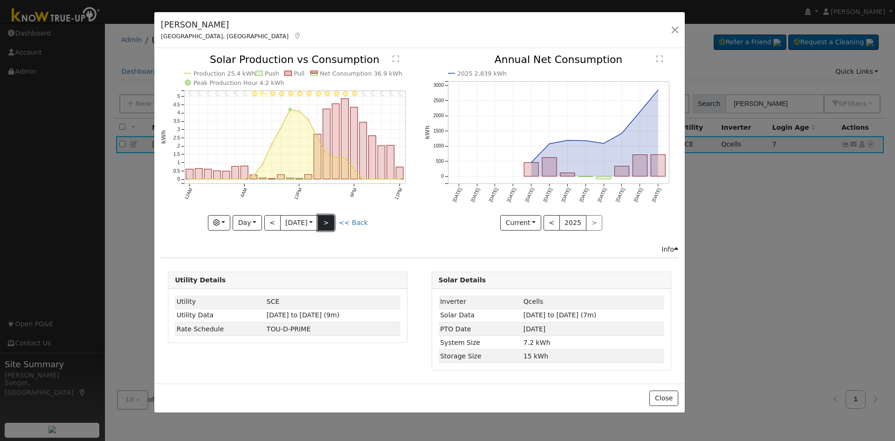
click at [332, 222] on button ">" at bounding box center [326, 223] width 16 height 16
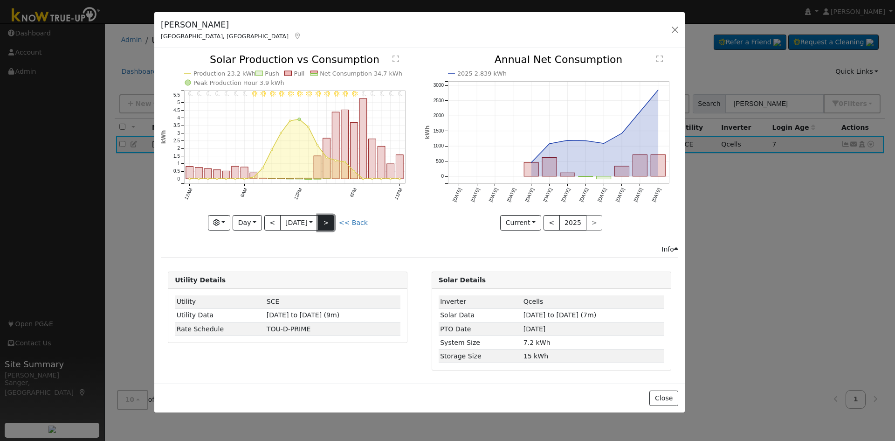
click at [332, 222] on button ">" at bounding box center [326, 223] width 16 height 16
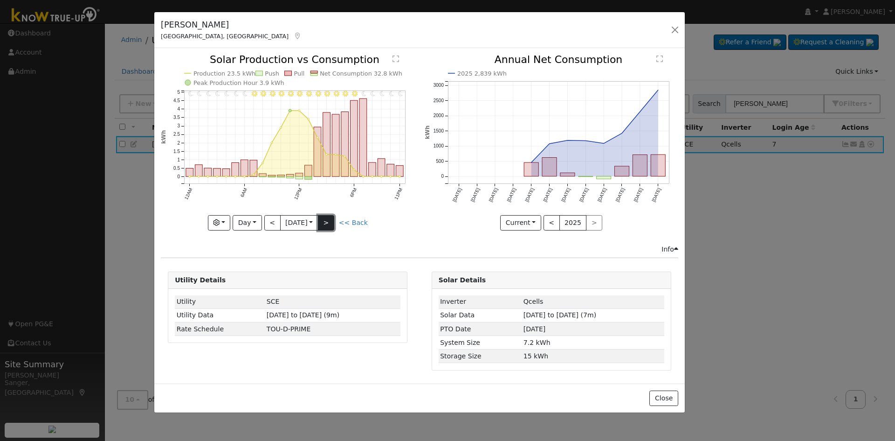
click at [332, 222] on button ">" at bounding box center [326, 223] width 16 height 16
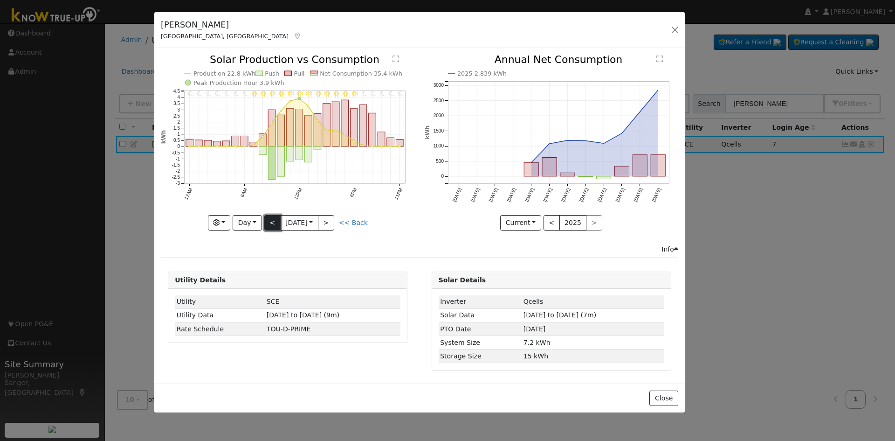
click at [269, 222] on button "<" at bounding box center [272, 223] width 16 height 16
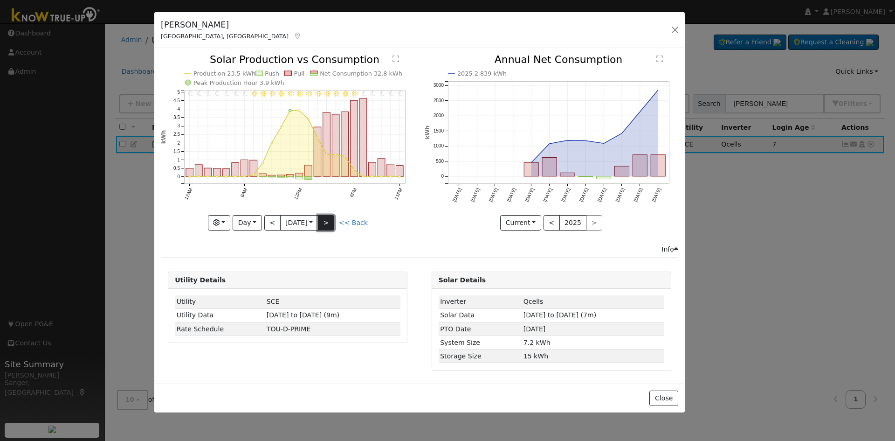
click at [329, 222] on button ">" at bounding box center [326, 223] width 16 height 16
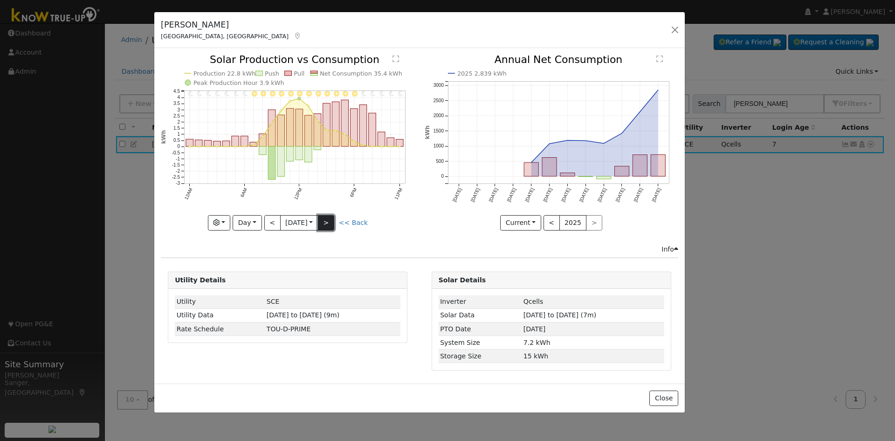
click at [329, 222] on button ">" at bounding box center [326, 223] width 16 height 16
click at [355, 224] on link "<< Back" at bounding box center [353, 222] width 29 height 7
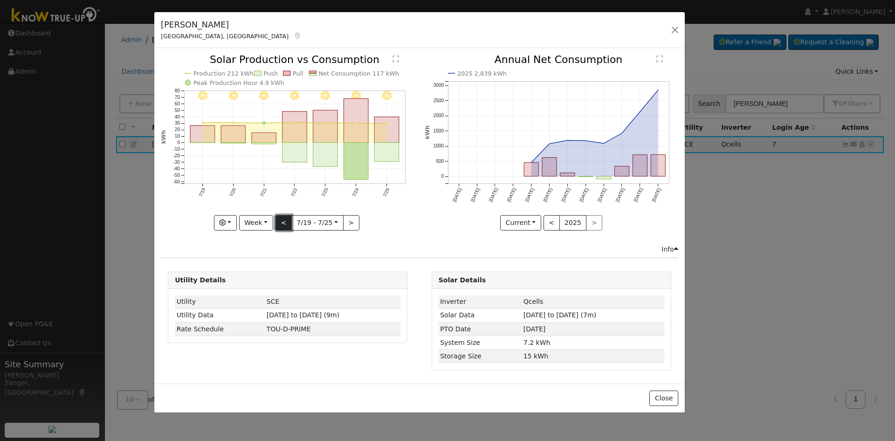
click at [284, 221] on button "<" at bounding box center [284, 223] width 16 height 16
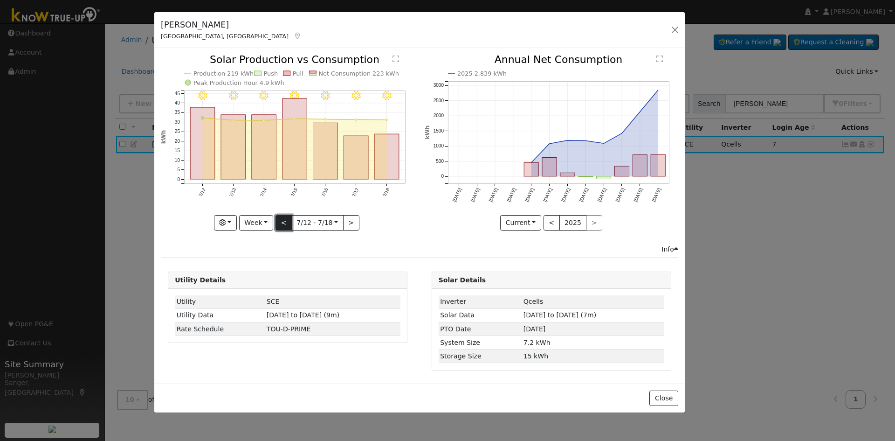
click at [284, 221] on button "<" at bounding box center [284, 223] width 16 height 16
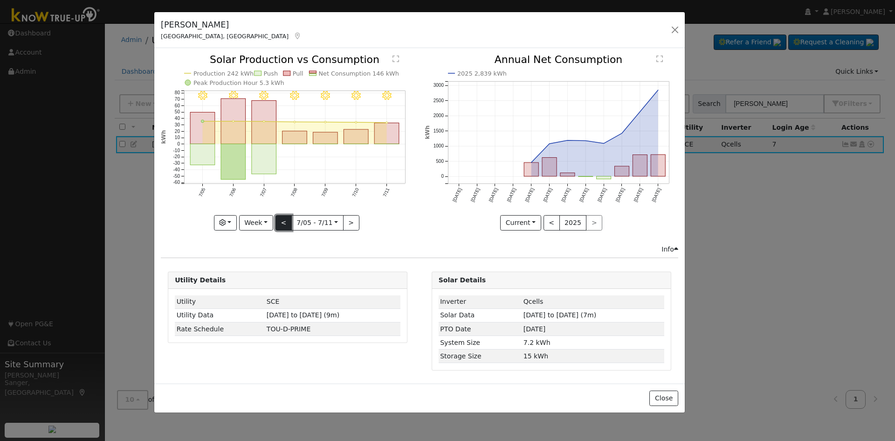
click at [284, 221] on button "<" at bounding box center [284, 223] width 16 height 16
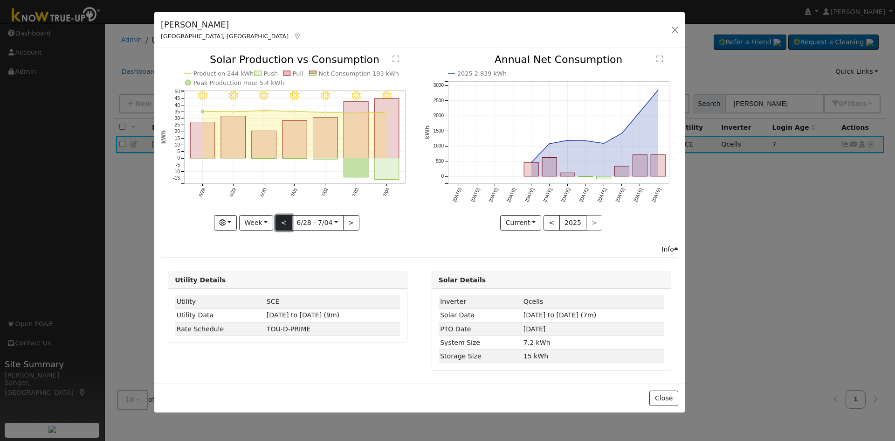
click at [284, 221] on button "<" at bounding box center [284, 223] width 16 height 16
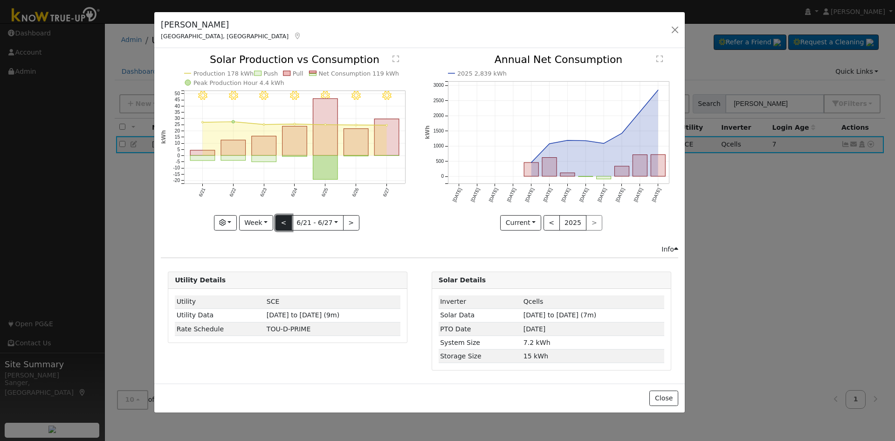
click at [284, 221] on button "<" at bounding box center [284, 223] width 16 height 16
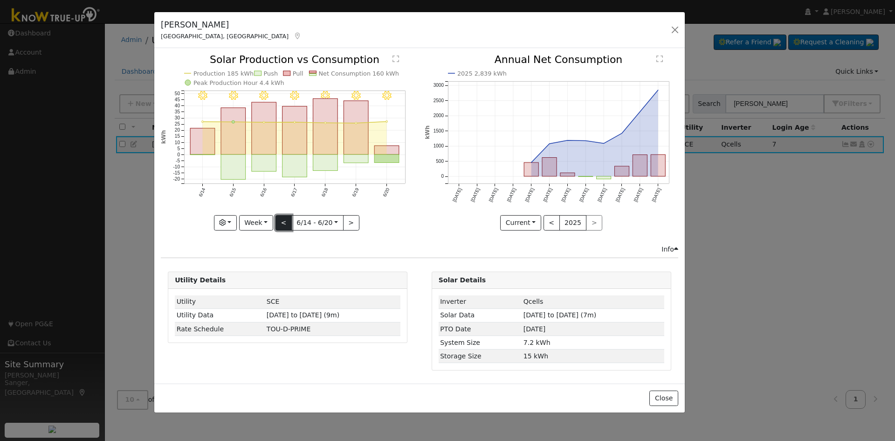
click at [284, 221] on button "<" at bounding box center [284, 223] width 16 height 16
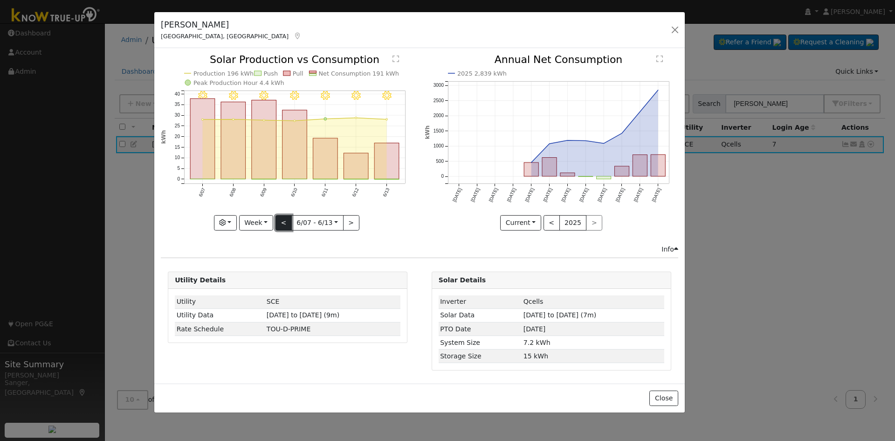
click at [284, 221] on button "<" at bounding box center [284, 223] width 16 height 16
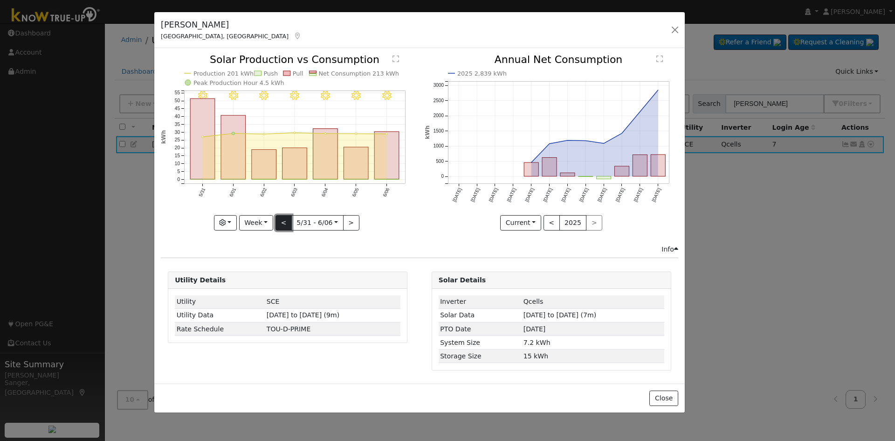
click at [284, 221] on button "<" at bounding box center [284, 223] width 16 height 16
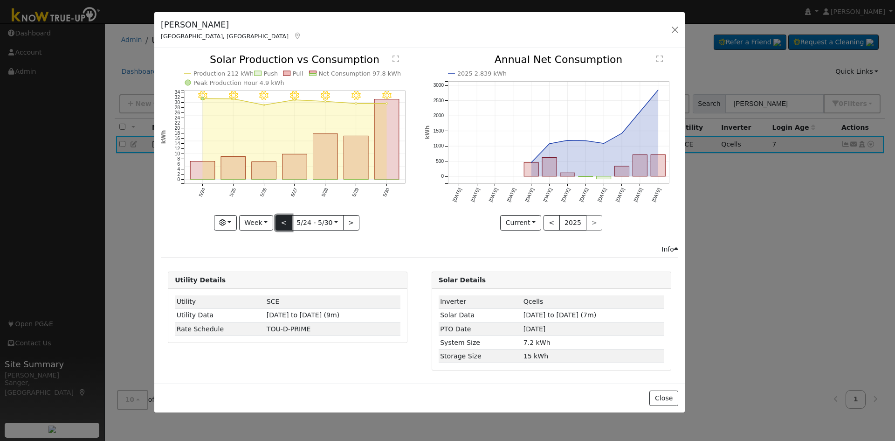
click at [284, 221] on button "<" at bounding box center [284, 223] width 16 height 16
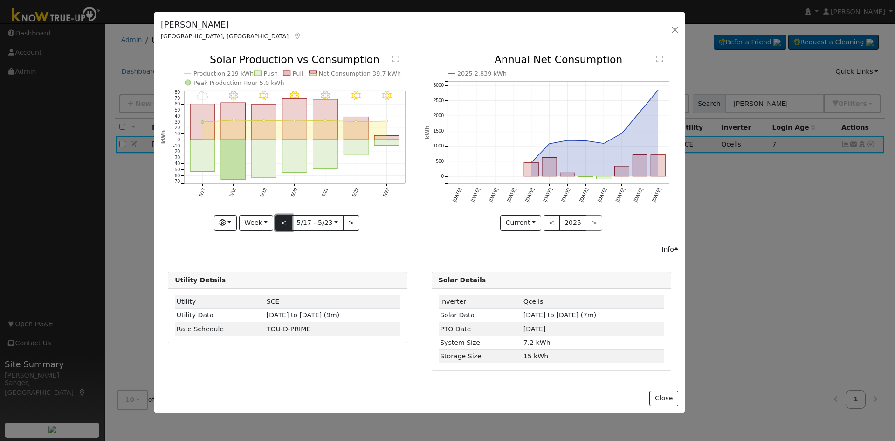
click at [284, 221] on button "<" at bounding box center [284, 223] width 16 height 16
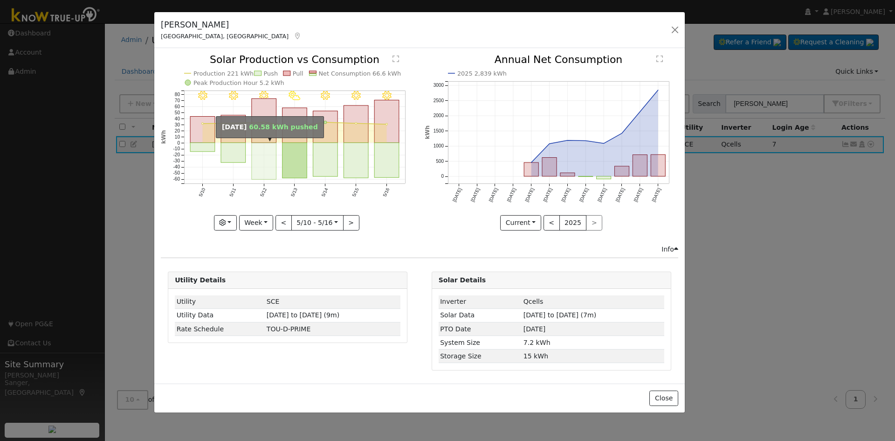
click at [256, 166] on rect "onclick=""" at bounding box center [264, 161] width 25 height 37
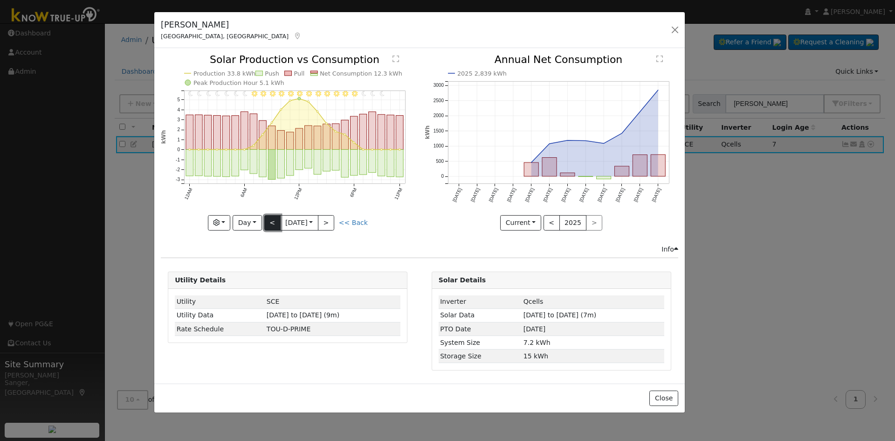
click at [269, 225] on button "<" at bounding box center [272, 223] width 16 height 16
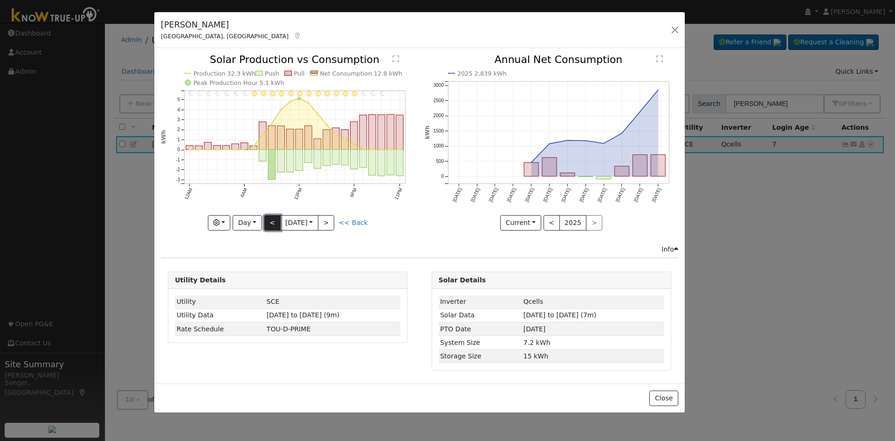
click at [269, 225] on button "<" at bounding box center [272, 223] width 16 height 16
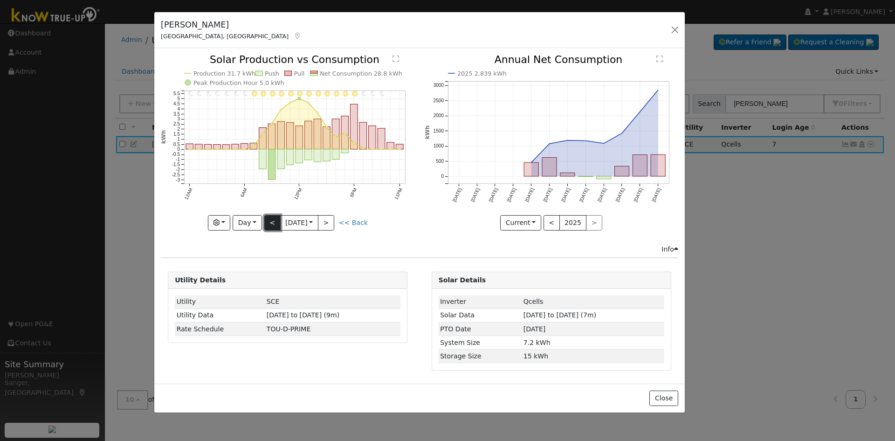
click at [269, 225] on button "<" at bounding box center [272, 223] width 16 height 16
click at [274, 219] on button "<" at bounding box center [272, 223] width 16 height 16
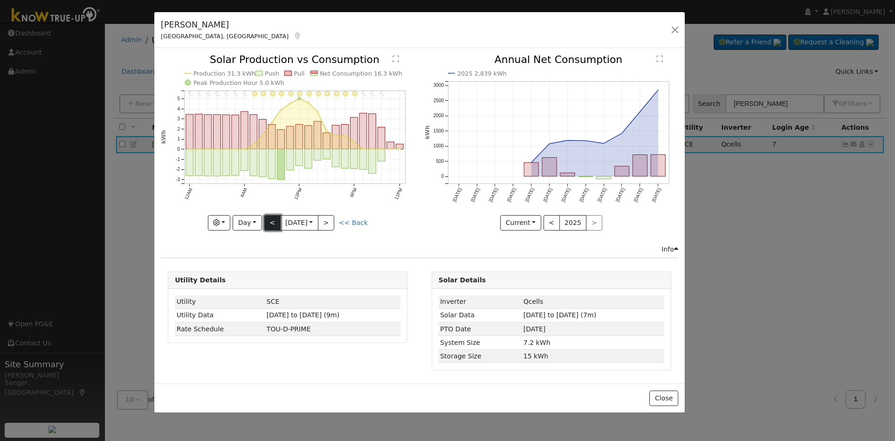
click at [274, 219] on button "<" at bounding box center [272, 223] width 16 height 16
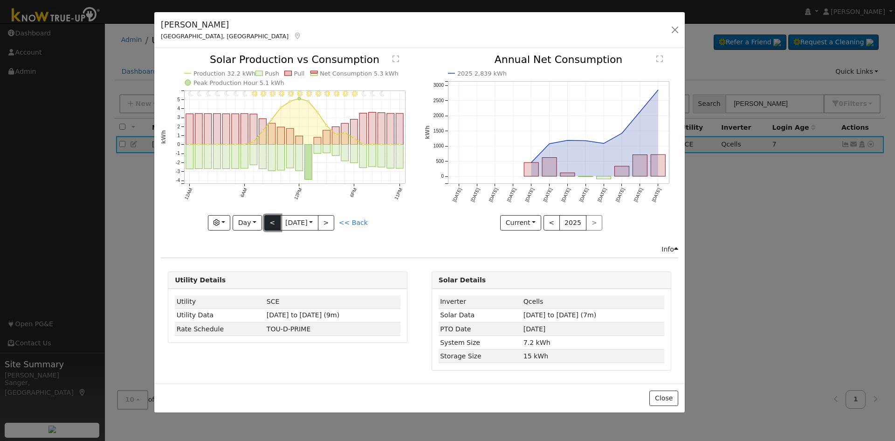
click at [274, 219] on button "<" at bounding box center [272, 223] width 16 height 16
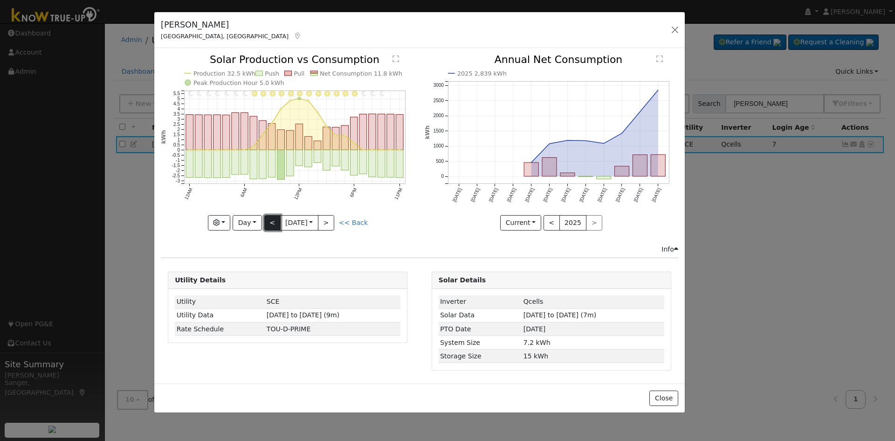
click at [274, 219] on button "<" at bounding box center [272, 223] width 16 height 16
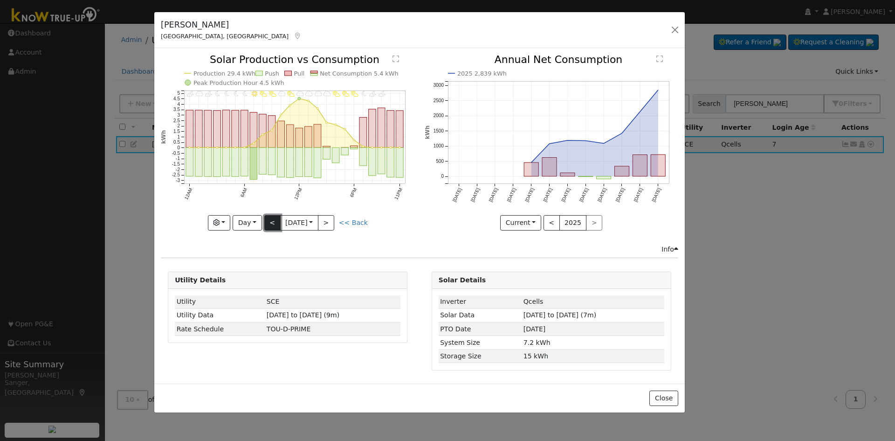
click at [274, 219] on button "<" at bounding box center [272, 223] width 16 height 16
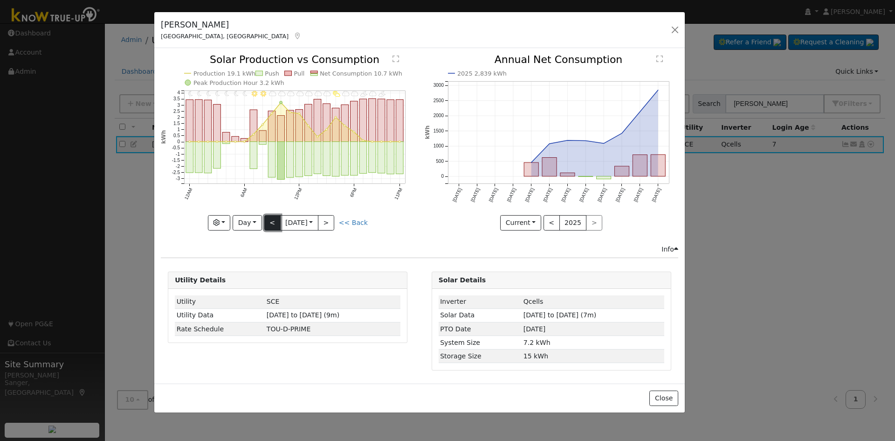
click at [274, 219] on button "<" at bounding box center [272, 223] width 16 height 16
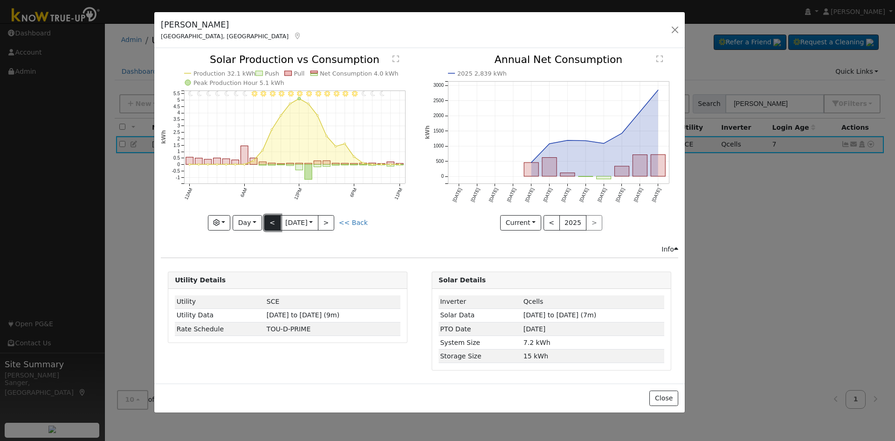
click at [274, 219] on button "<" at bounding box center [272, 223] width 16 height 16
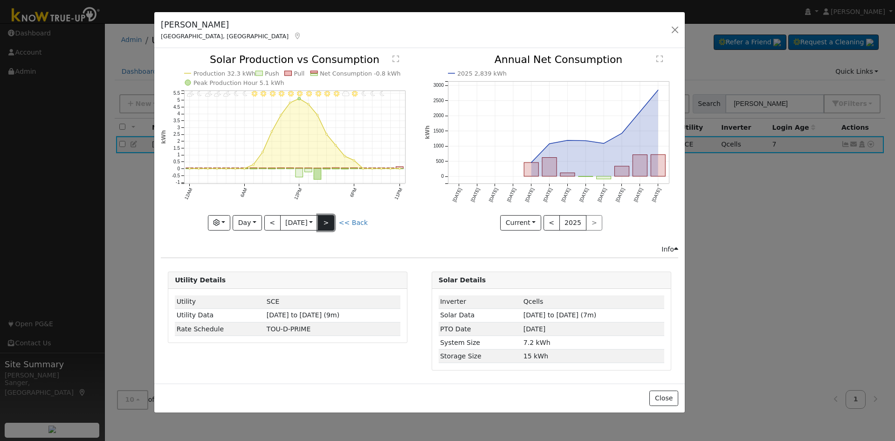
click at [332, 226] on button ">" at bounding box center [326, 223] width 16 height 16
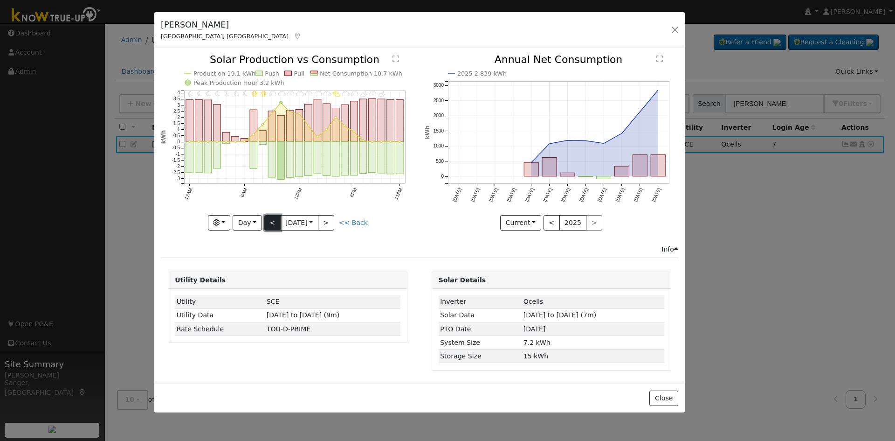
click at [270, 219] on button "<" at bounding box center [272, 223] width 16 height 16
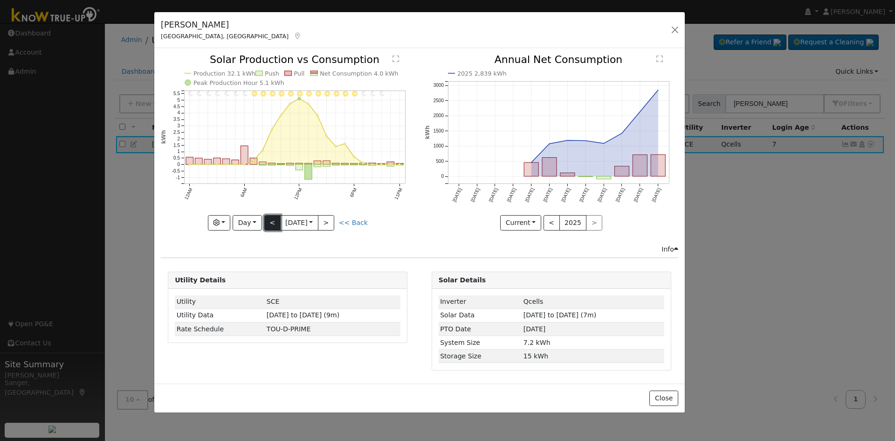
click at [276, 220] on button "<" at bounding box center [272, 223] width 16 height 16
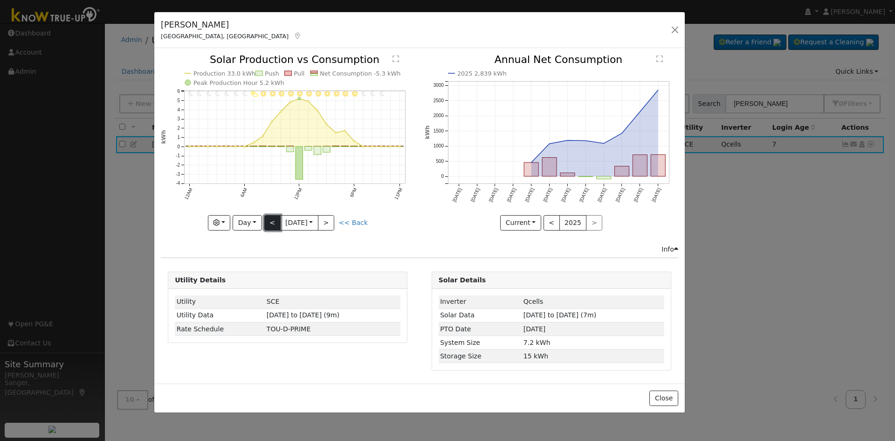
click at [276, 220] on button "<" at bounding box center [272, 223] width 16 height 16
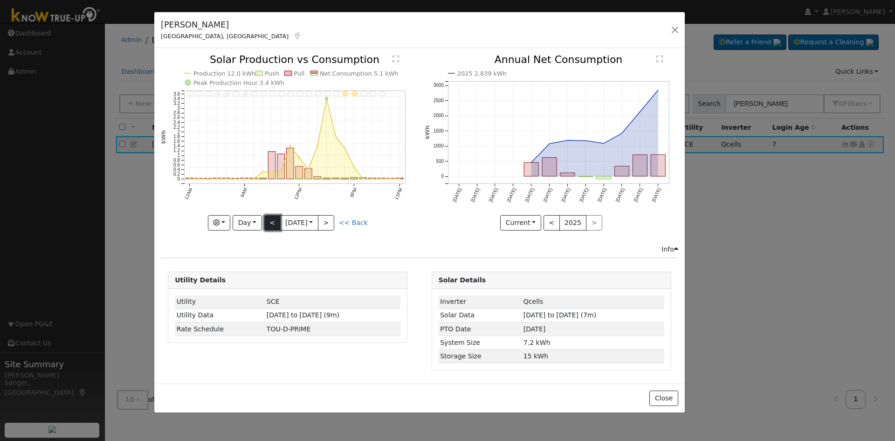
click at [276, 220] on button "<" at bounding box center [272, 223] width 16 height 16
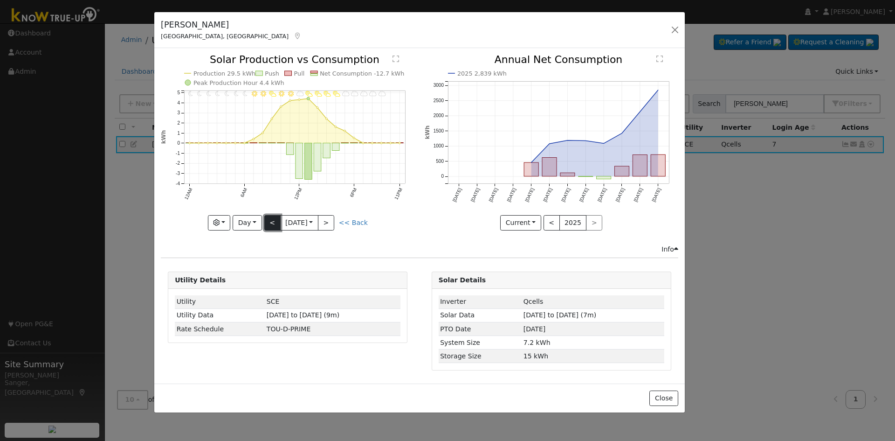
click at [276, 220] on button "<" at bounding box center [272, 223] width 16 height 16
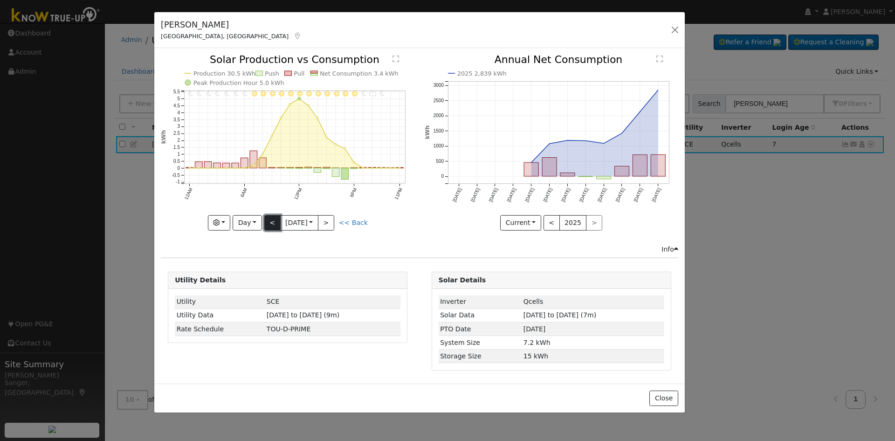
click at [276, 220] on button "<" at bounding box center [272, 223] width 16 height 16
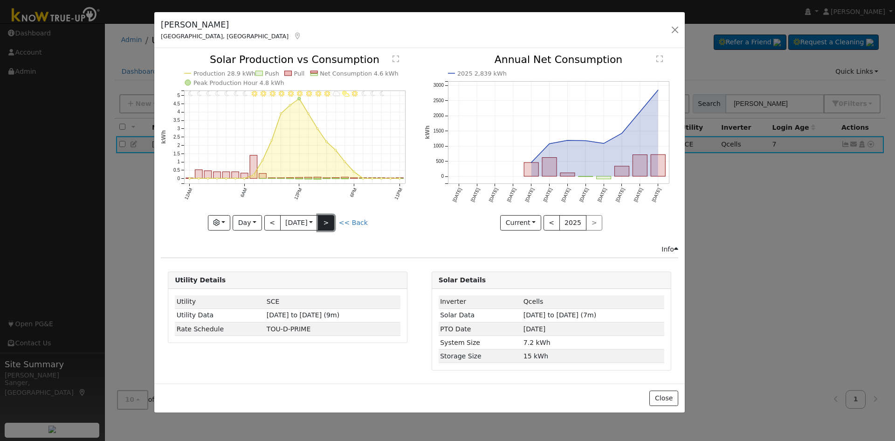
click at [331, 221] on button ">" at bounding box center [326, 223] width 16 height 16
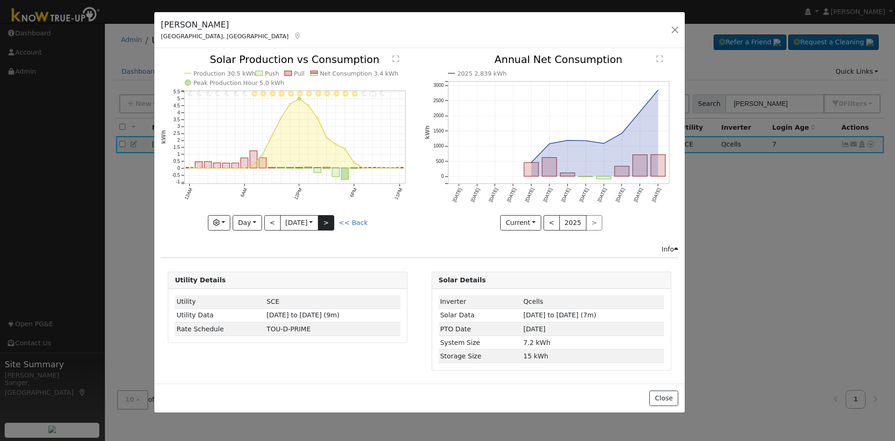
click at [331, 221] on div at bounding box center [288, 143] width 254 height 176
click at [247, 221] on button "Day" at bounding box center [247, 223] width 29 height 16
click at [249, 253] on link "Week" at bounding box center [265, 254] width 65 height 13
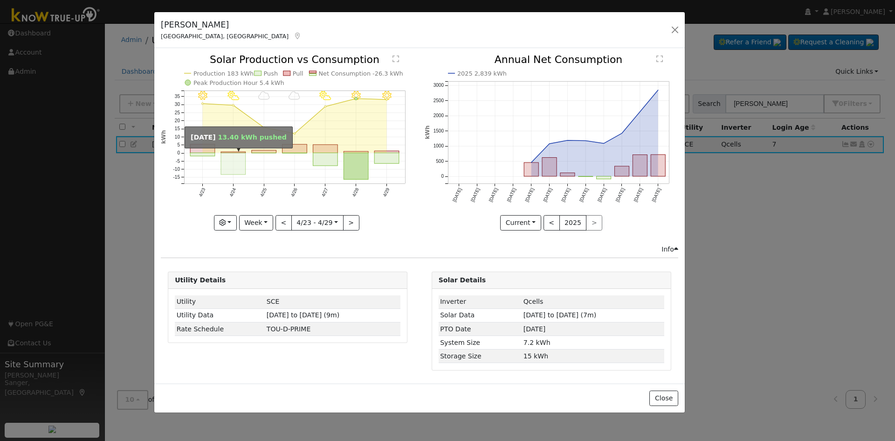
click at [228, 168] on rect "onclick=""" at bounding box center [233, 163] width 25 height 21
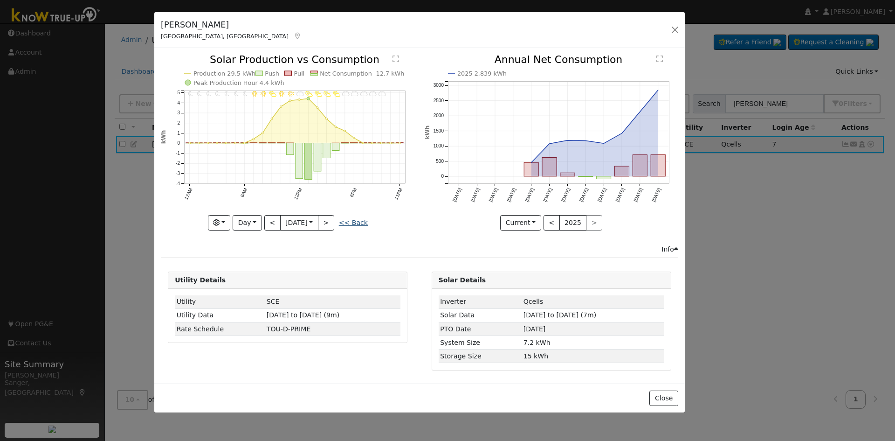
click at [351, 223] on link "<< Back" at bounding box center [353, 222] width 29 height 7
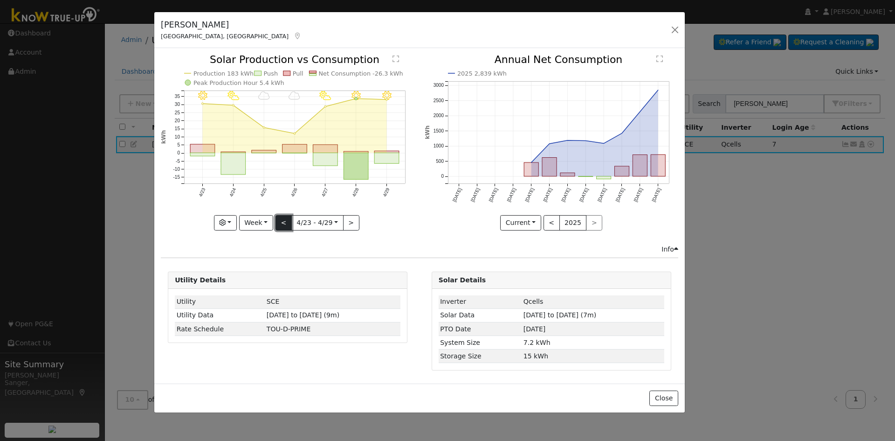
click at [283, 224] on button "<" at bounding box center [284, 223] width 16 height 16
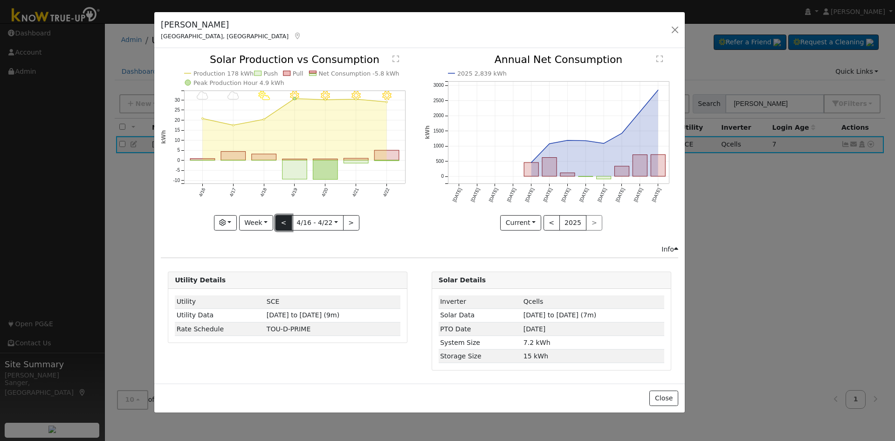
click at [283, 224] on button "<" at bounding box center [284, 223] width 16 height 16
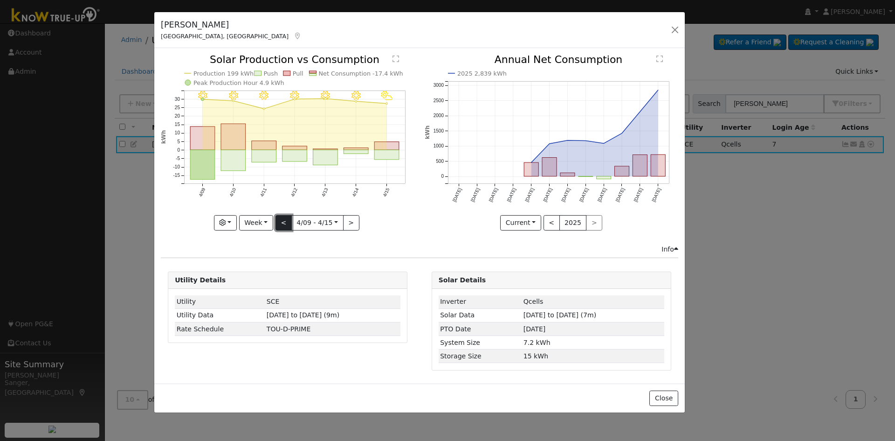
click at [283, 224] on button "<" at bounding box center [284, 223] width 16 height 16
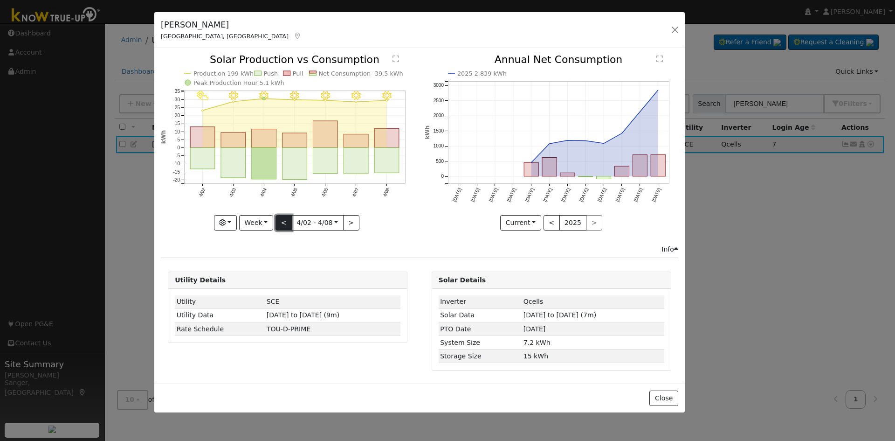
click at [283, 224] on button "<" at bounding box center [284, 223] width 16 height 16
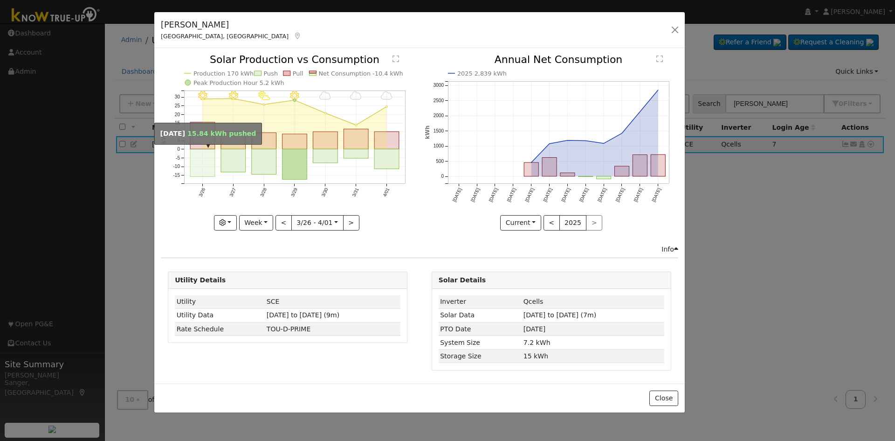
click at [190, 149] on rect "onclick=""" at bounding box center [202, 163] width 25 height 28
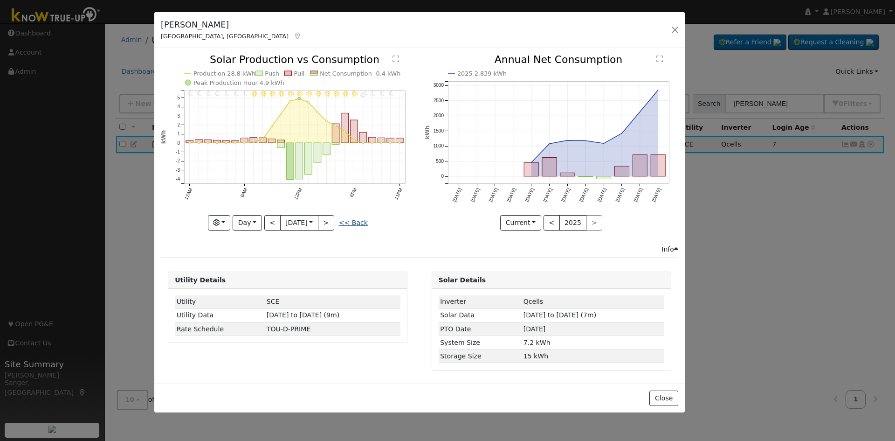
click at [354, 221] on link "<< Back" at bounding box center [353, 222] width 29 height 7
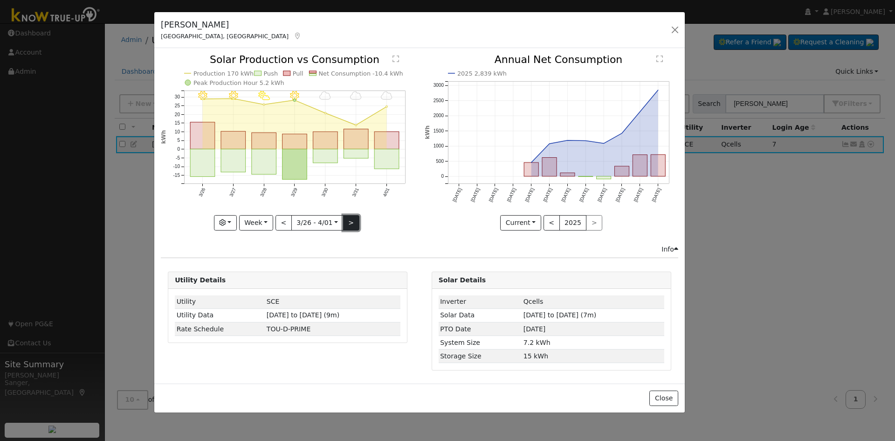
click at [347, 219] on button ">" at bounding box center [351, 223] width 16 height 16
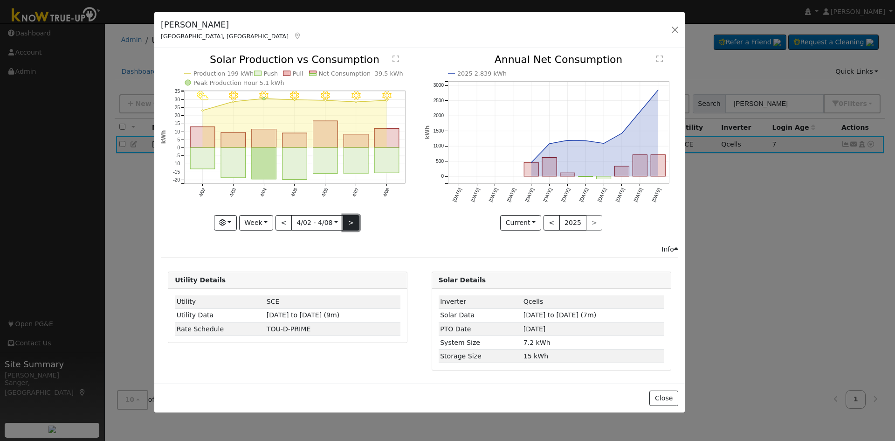
click at [347, 219] on button ">" at bounding box center [351, 223] width 16 height 16
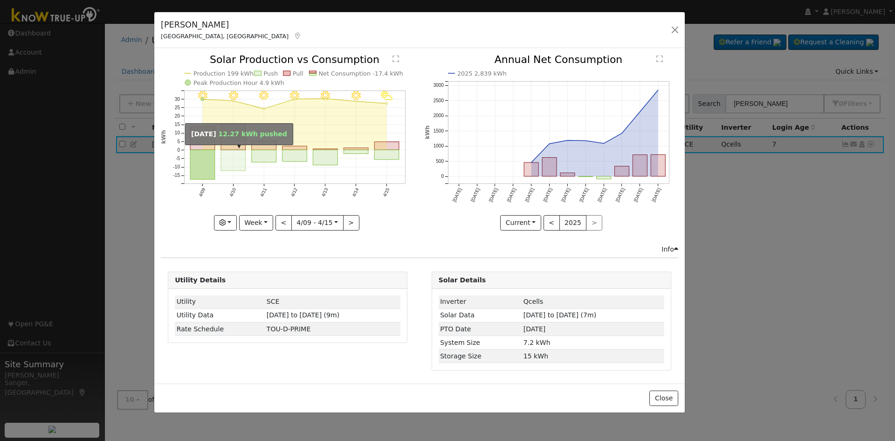
click at [233, 158] on rect "onclick=""" at bounding box center [233, 160] width 25 height 21
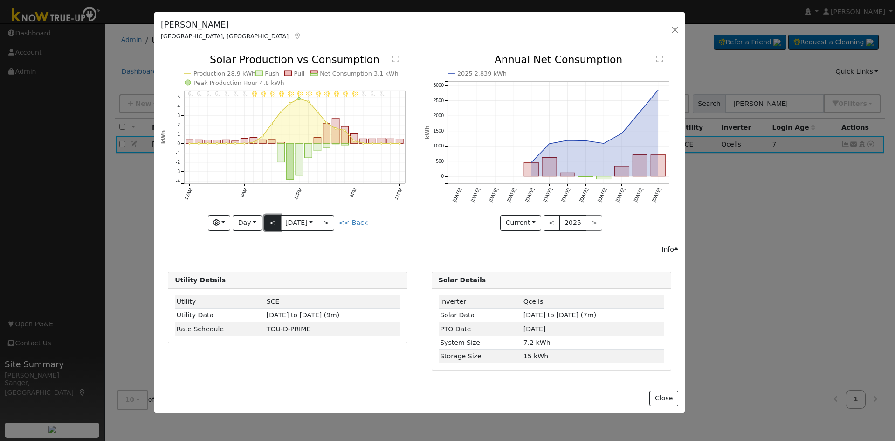
click at [270, 221] on button "<" at bounding box center [272, 223] width 16 height 16
click at [271, 221] on button "<" at bounding box center [272, 223] width 16 height 16
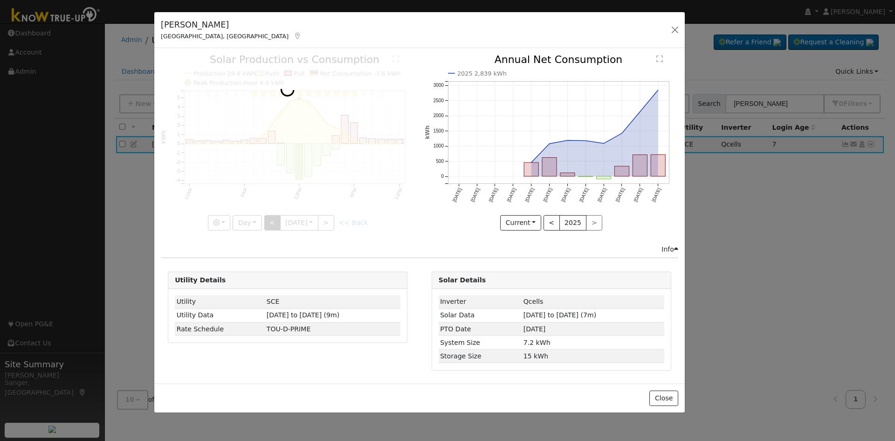
click at [271, 221] on div at bounding box center [288, 143] width 254 height 176
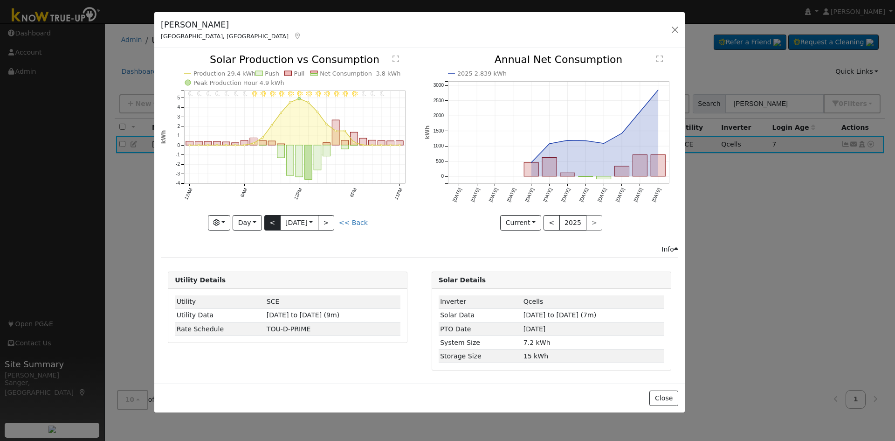
click at [271, 221] on div at bounding box center [288, 143] width 254 height 176
click at [271, 221] on button "<" at bounding box center [272, 223] width 16 height 16
click at [271, 221] on div "11PM - undefined 10PM - undefined 9PM - Clear 8PM - Clear 7PM - Clear 6PM - Mos…" at bounding box center [288, 143] width 254 height 176
click at [271, 221] on button "<" at bounding box center [272, 223] width 16 height 16
click at [271, 221] on div at bounding box center [288, 143] width 254 height 176
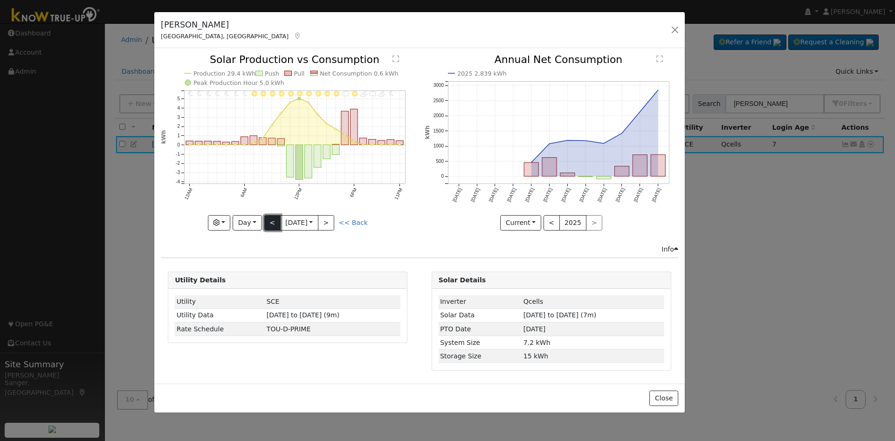
click at [271, 221] on button "<" at bounding box center [272, 223] width 16 height 16
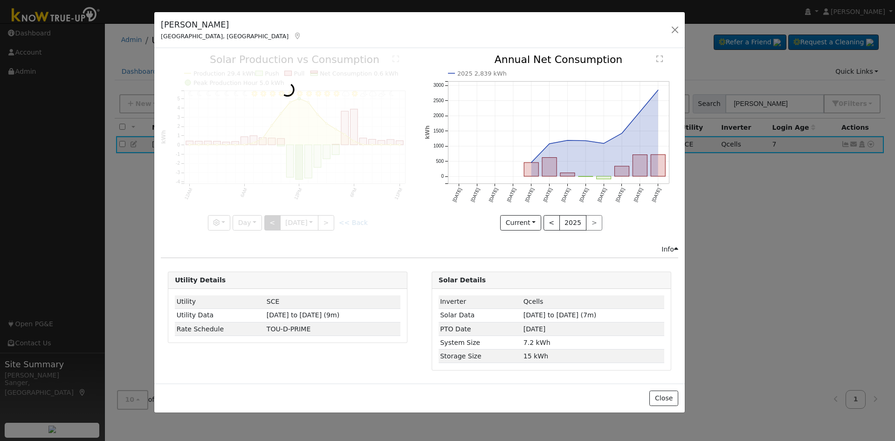
click at [271, 221] on div at bounding box center [288, 143] width 254 height 176
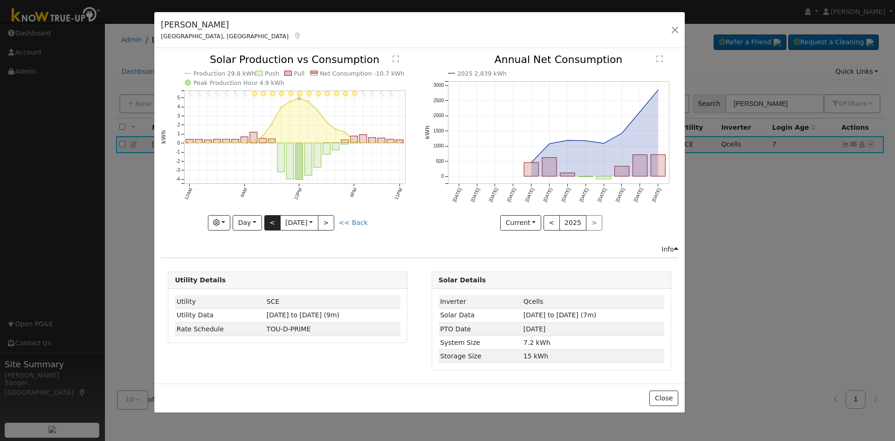
click at [271, 221] on div at bounding box center [288, 143] width 254 height 176
click at [271, 221] on button "<" at bounding box center [272, 223] width 16 height 16
click at [271, 221] on div "11PM - undefined 10PM - Clear 9PM - Clear 8PM - Clear 7PM - Clear 6PM - Clear 5…" at bounding box center [288, 143] width 254 height 176
click at [271, 221] on button "<" at bounding box center [272, 223] width 16 height 16
click at [271, 221] on div "11PM - undefined 10PM - Clear 9PM - Clear 8PM - Clear 7PM - Clear 6PM - Clear 5…" at bounding box center [288, 143] width 254 height 176
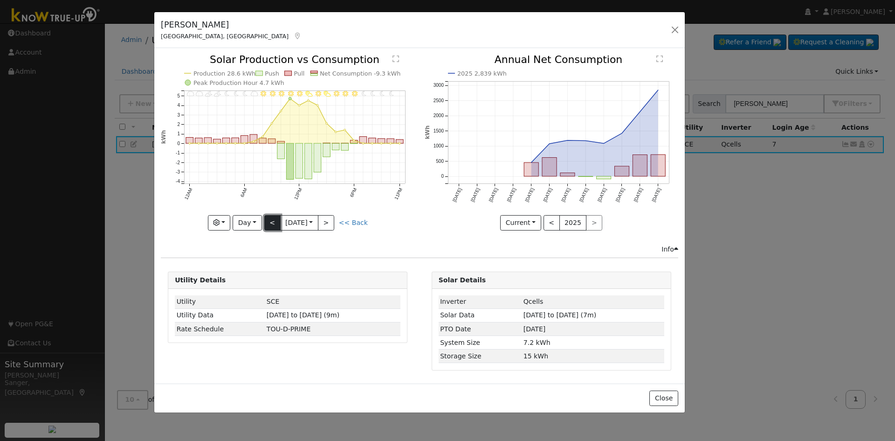
click at [271, 221] on button "<" at bounding box center [272, 223] width 16 height 16
click at [271, 221] on div "11PM - undefined 10PM - Clear 9PM - Clear 8PM - Clear 7PM - Clear 6PM - Clear 5…" at bounding box center [288, 143] width 254 height 176
click at [271, 221] on button "<" at bounding box center [272, 223] width 16 height 16
type input "[DATE]"
click at [271, 221] on div at bounding box center [288, 143] width 254 height 176
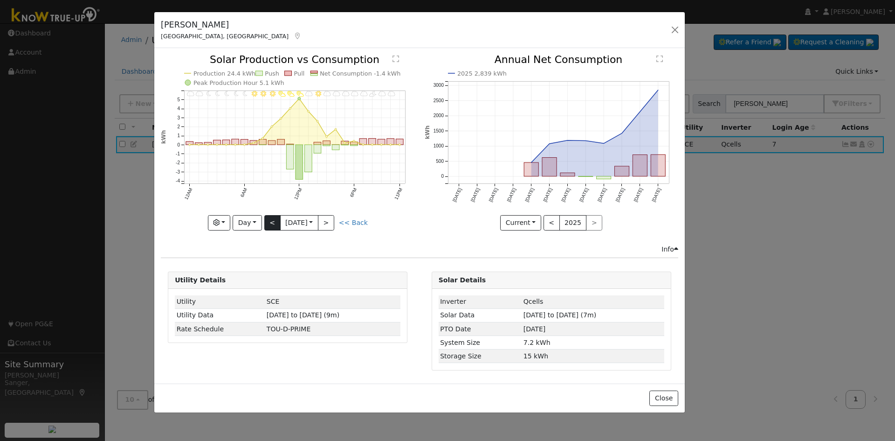
click at [271, 221] on div at bounding box center [288, 143] width 254 height 176
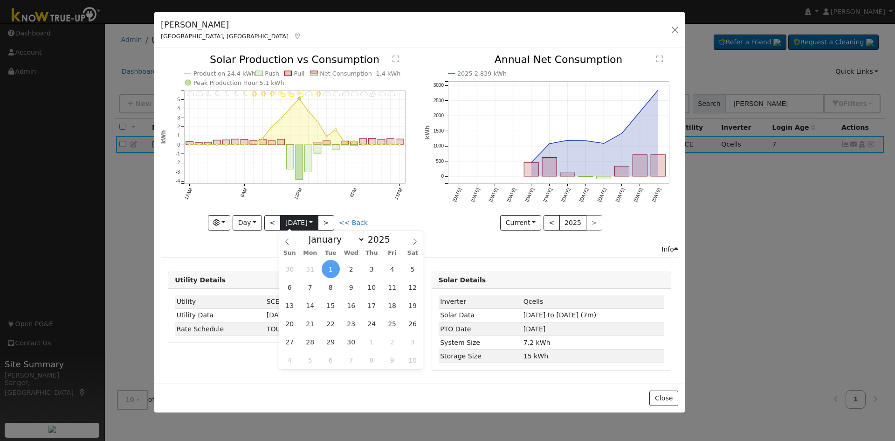
click at [286, 221] on input "[DATE]" at bounding box center [299, 222] width 37 height 15
click at [328, 240] on select "January February March April May June July August September October November De…" at bounding box center [334, 239] width 61 height 11
click at [311, 234] on select "January February March April May June July August September October November De…" at bounding box center [334, 239] width 61 height 11
click at [324, 237] on select "January February March April May June July August September October November De…" at bounding box center [334, 239] width 61 height 11
select select "2"
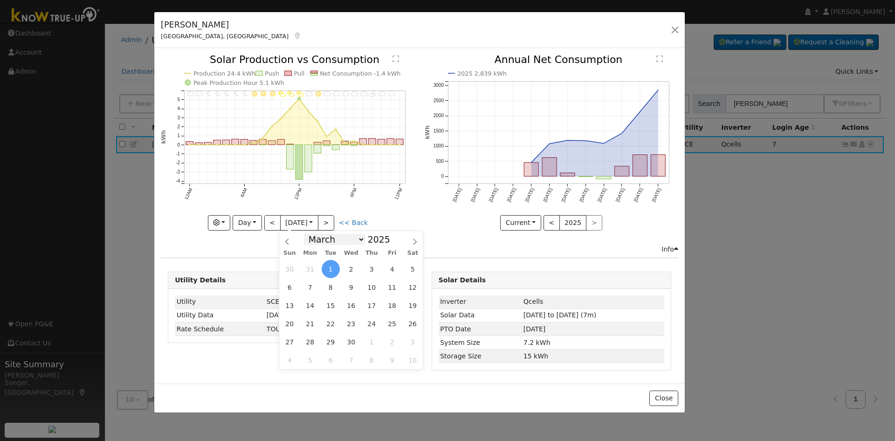
click at [311, 234] on select "January February March April May June July August September October November De…" at bounding box center [334, 239] width 61 height 11
click at [290, 343] on span "23" at bounding box center [290, 341] width 18 height 18
type input "[DATE]"
